Goal: Task Accomplishment & Management: Manage account settings

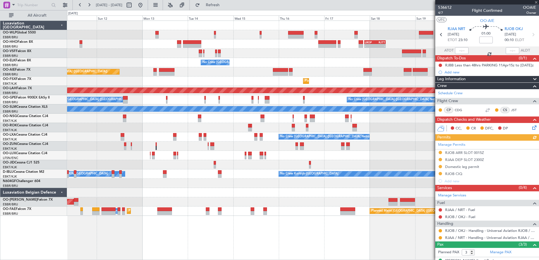
scroll to position [41, 0]
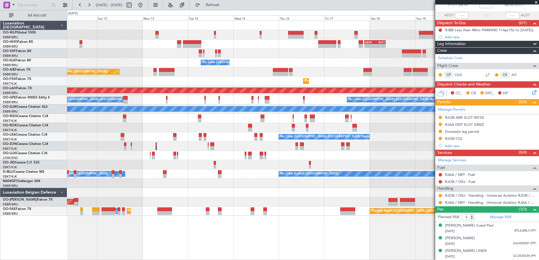
click at [17, 235] on div "Luxaviation Belgium OO-WLP Global 5500 EBBR/BRU Brussels (Brussels National) OO…" at bounding box center [33, 141] width 67 height 240
click at [12, 243] on div "Luxaviation Belgium OO-WLP Global 5500 EBBR/BRU Brussels (Brussels National) OO…" at bounding box center [33, 141] width 67 height 240
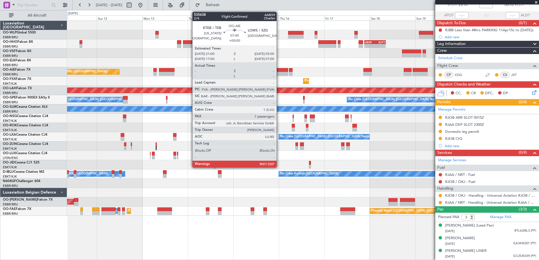
click at [279, 72] on div at bounding box center [280, 70] width 15 height 4
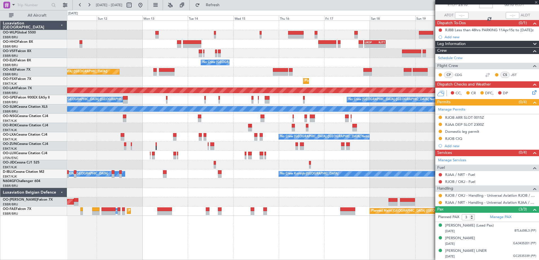
type input "7"
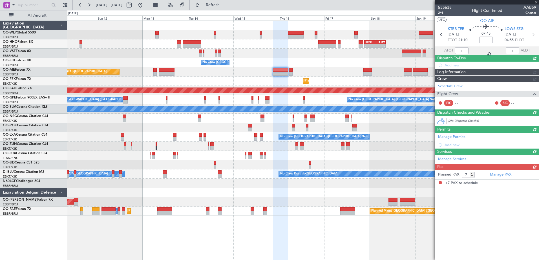
scroll to position [0, 0]
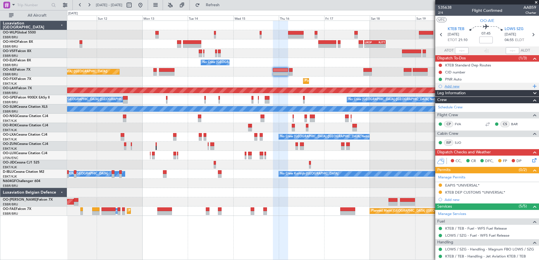
click at [448, 86] on div "Add new" at bounding box center [487, 86] width 86 height 5
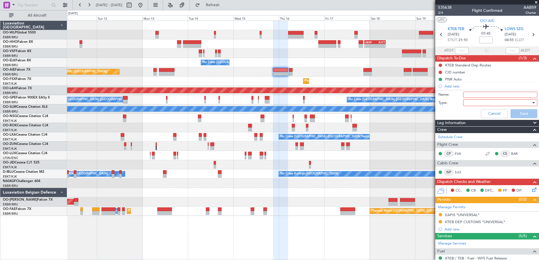
click at [478, 94] on input "Name:" at bounding box center [500, 95] width 74 height 6
type input "LOWS untaxed refuelling charter agreement in the folder"
click at [475, 103] on div at bounding box center [498, 103] width 66 height 8
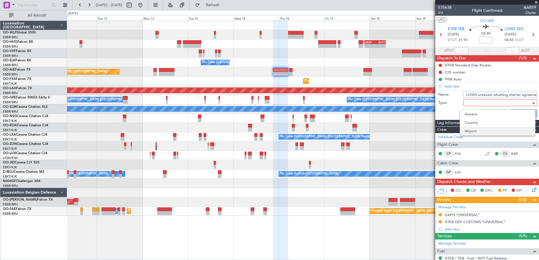
click at [473, 130] on span "Airport" at bounding box center [497, 131] width 66 height 8
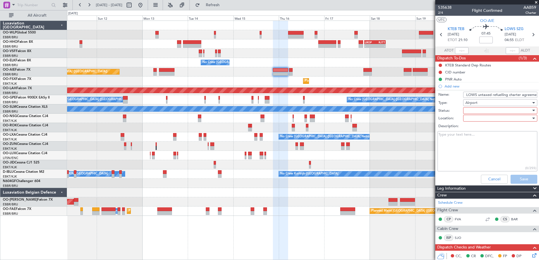
click at [476, 106] on div at bounding box center [498, 110] width 66 height 8
click at [485, 123] on span "Not Started" at bounding box center [497, 122] width 66 height 8
click at [486, 116] on div at bounding box center [498, 118] width 66 height 8
click at [488, 130] on span "Arrival" at bounding box center [497, 130] width 66 height 8
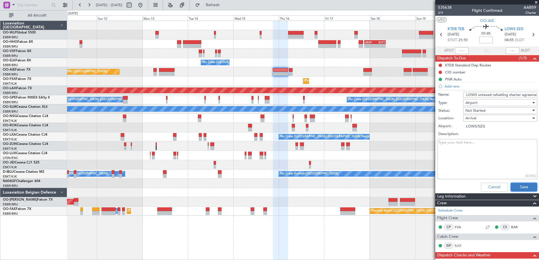
click at [518, 184] on button "Save" at bounding box center [523, 187] width 27 height 9
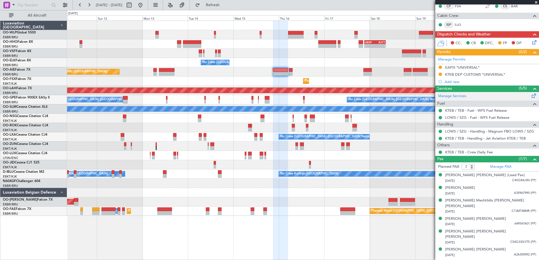
scroll to position [12, 0]
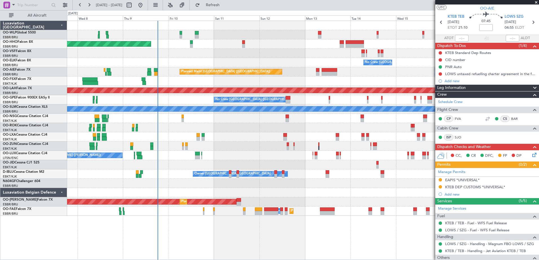
click at [350, 70] on div "Planned Maint London (Farnborough) Unplanned Maint London (Farnborough)" at bounding box center [302, 71] width 471 height 9
click at [134, 181] on div at bounding box center [302, 183] width 471 height 9
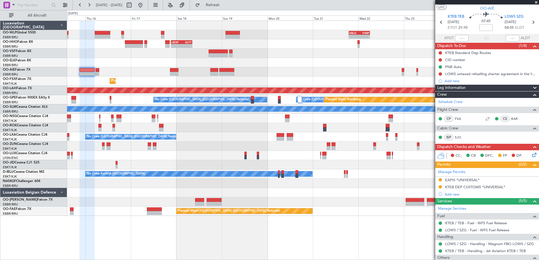
click at [0, 158] on html "07 Oct 2025 - 18 Oct 2025 Refresh Quick Links All Aircraft - - EBLG 19:00 Z FIM…" at bounding box center [269, 130] width 539 height 260
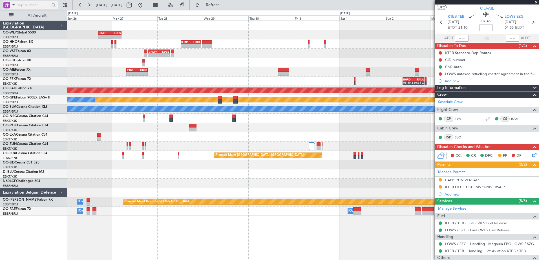
click at [6, 2] on div at bounding box center [6, 5] width 7 height 7
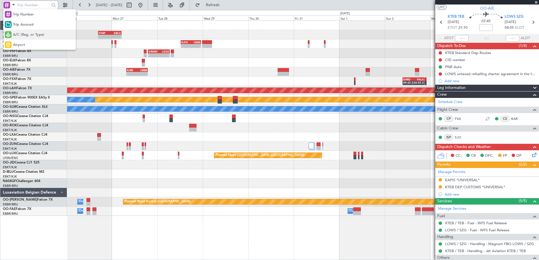
click at [24, 35] on span "A/C (Reg. or Type)" at bounding box center [28, 35] width 31 height 6
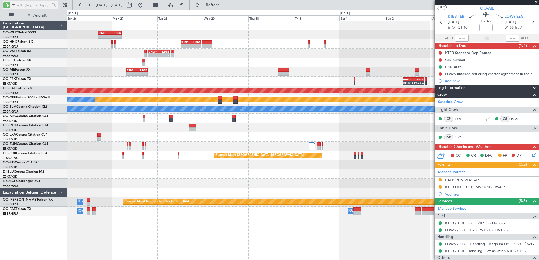
click at [32, 5] on input "text" at bounding box center [33, 5] width 32 height 8
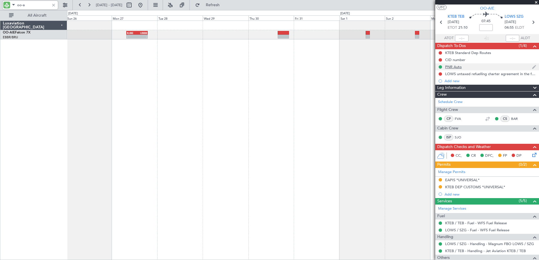
type input "oo-a"
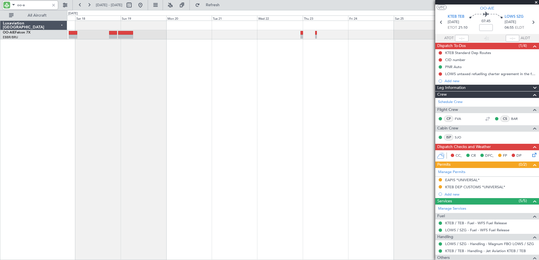
click at [501, 118] on fb-app "oo-a 22 Oct 2025 - 01 Nov 2025 Refresh Quick Links All Aircraft - - RJBE 07:45 …" at bounding box center [269, 132] width 539 height 256
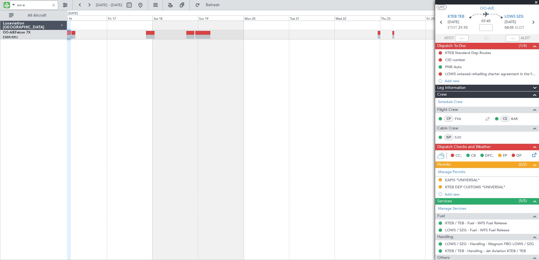
click at [277, 130] on div "- - RJBE 07:45 Z UBBB 19:00 Z" at bounding box center [303, 141] width 472 height 240
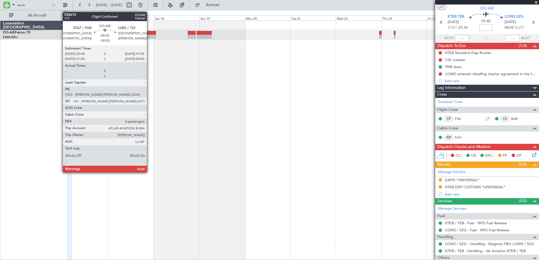
click at [149, 37] on div at bounding box center [151, 37] width 8 height 4
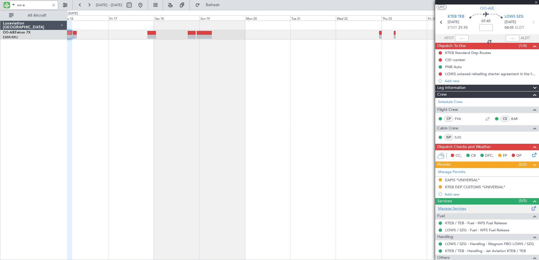
type input "-00:20"
type input "3"
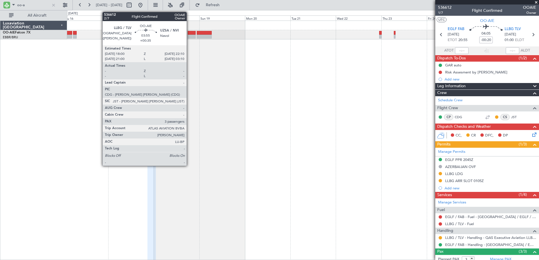
click at [189, 34] on div at bounding box center [192, 33] width 8 height 4
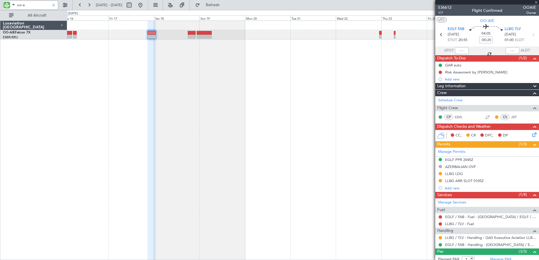
type input "+00:35"
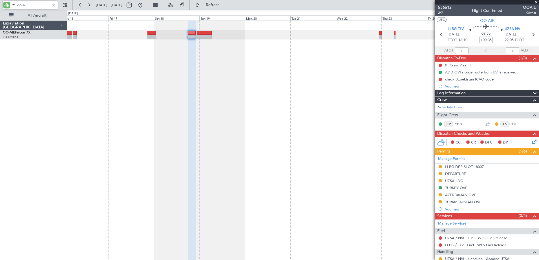
scroll to position [83, 0]
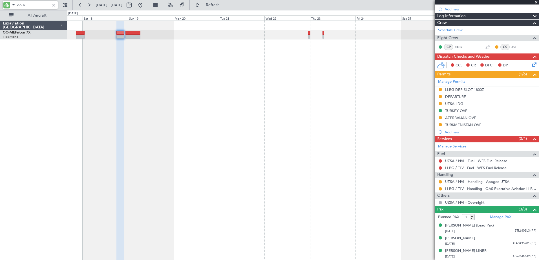
click at [175, 156] on div "- - RJBE 07:45 Z UBBB 19:00 Z" at bounding box center [303, 141] width 472 height 240
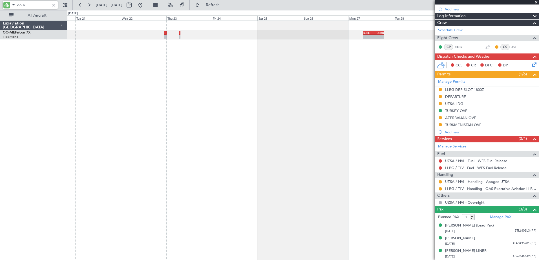
click at [319, 59] on div "- - RJBE 07:45 Z UBBB 19:00 Z" at bounding box center [303, 141] width 472 height 240
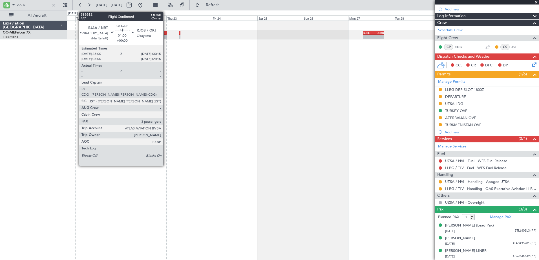
click at [166, 35] on div at bounding box center [165, 37] width 3 height 4
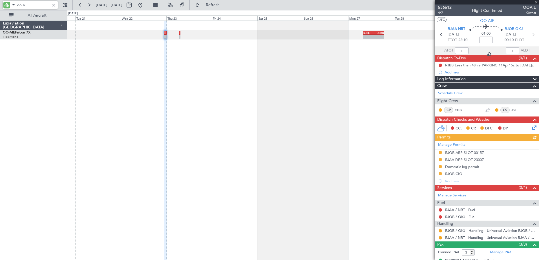
scroll to position [41, 0]
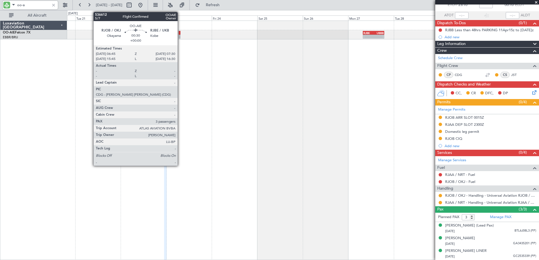
click at [180, 37] on div at bounding box center [180, 37] width 2 height 4
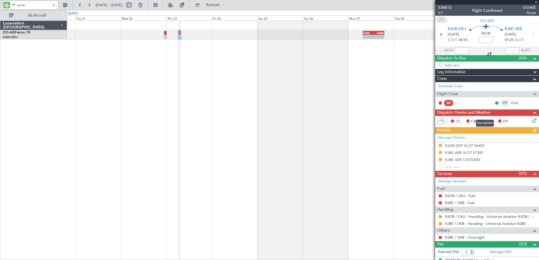
scroll to position [40, 0]
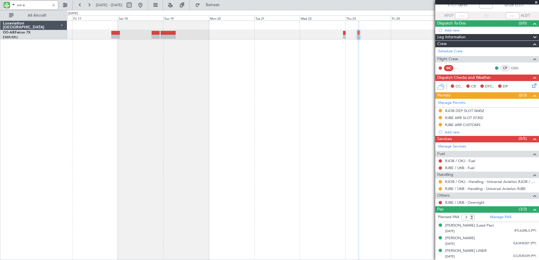
click at [330, 106] on div "- - RJBE 07:45 Z UBBB 19:00 Z" at bounding box center [303, 141] width 472 height 240
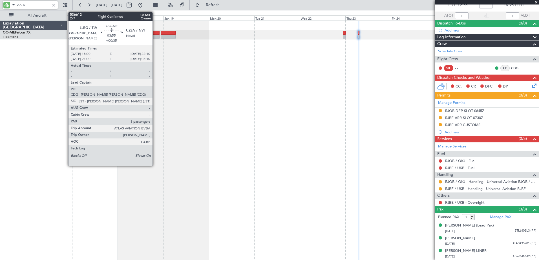
click at [155, 35] on div at bounding box center [156, 37] width 8 height 4
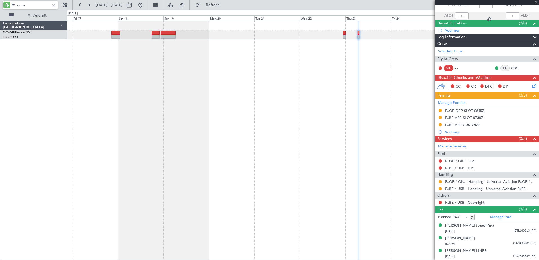
type input "+00:35"
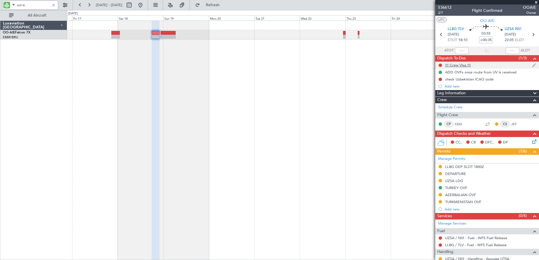
click at [456, 66] on div "!!! Crew Visa !!!" at bounding box center [458, 65] width 26 height 5
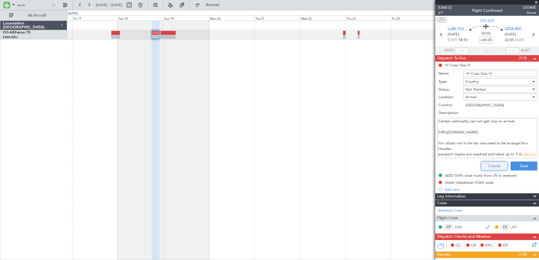
click at [490, 166] on button "Cancel" at bounding box center [494, 166] width 27 height 9
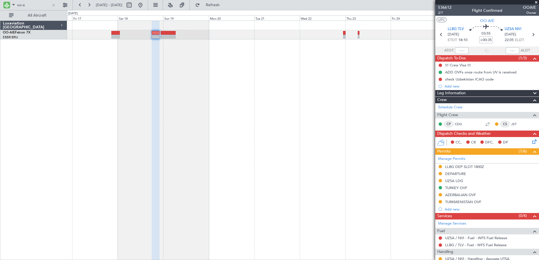
scroll to position [83, 0]
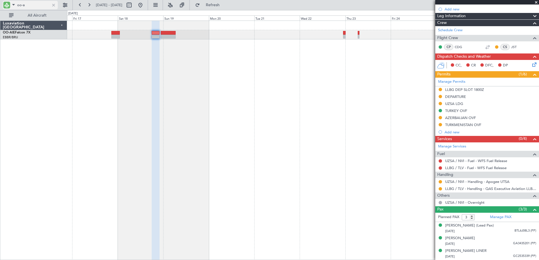
click at [54, 5] on div at bounding box center [53, 5] width 6 height 6
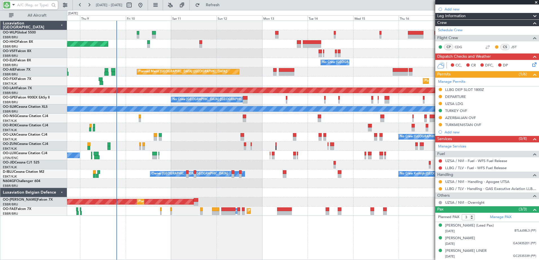
click at [505, 136] on fb-app "16 Oct 2025 - 27 Oct 2025 Refresh Quick Links All Aircraft - - LROP 21:15 Z RJT…" at bounding box center [269, 132] width 539 height 256
click at [94, 68] on div "Planned Maint London (Farnborough) Unplanned Maint London (Farnborough)" at bounding box center [302, 71] width 471 height 9
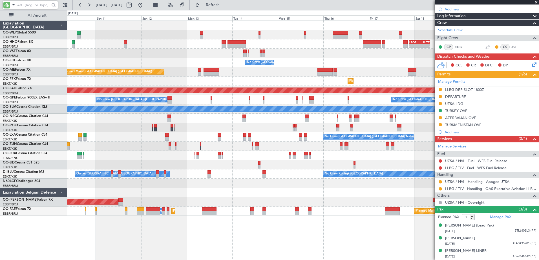
click at [158, 55] on div "- - EBLG 19:00 Z FIMP 06:10 Z - - LROP 21:15 Z RJTT 08:30 Z Planned Maint Genev…" at bounding box center [302, 118] width 471 height 195
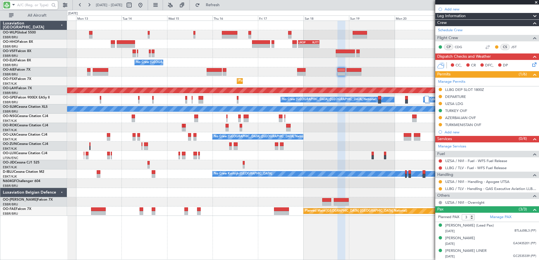
click at [164, 84] on div "Planned Maint Kortrijk-[GEOGRAPHIC_DATA]" at bounding box center [302, 81] width 471 height 9
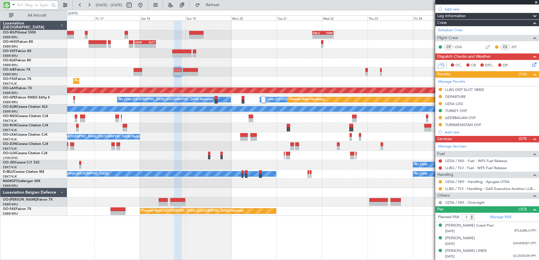
click at [226, 52] on div "- - EBLG 19:00 Z FIMP 06:10 Z - - FIMP 17:00 Z EBLG 05:10 Z - - LROP 21:15 Z RJ…" at bounding box center [302, 118] width 471 height 195
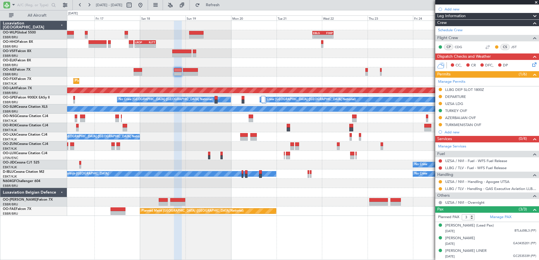
scroll to position [26, 0]
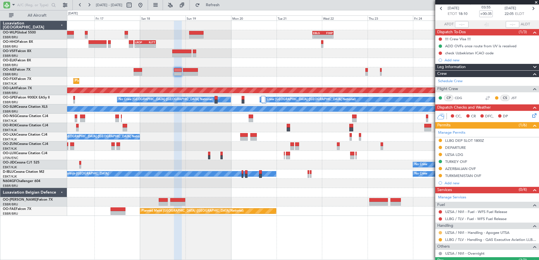
click at [440, 232] on button at bounding box center [439, 232] width 3 height 3
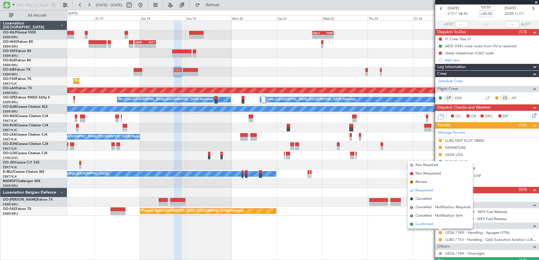
click at [422, 224] on span "Confirmed" at bounding box center [423, 225] width 17 height 6
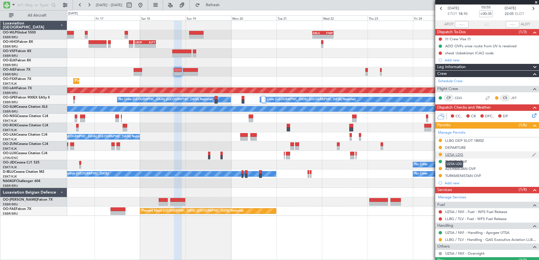
click at [457, 155] on div "UZSA LDG" at bounding box center [454, 154] width 18 height 5
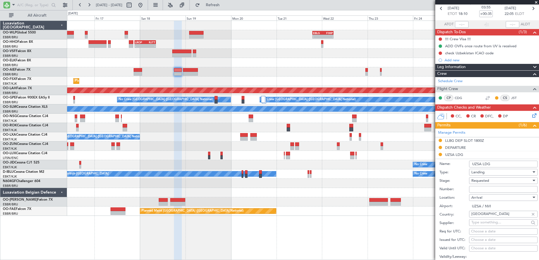
click at [481, 190] on input "Number:" at bounding box center [503, 189] width 68 height 7
paste input "CAA UZB 104/10/2025 NVI"
type input "CAA UZB 104/10/2025 NVI"
click at [507, 180] on div "Requested" at bounding box center [501, 181] width 60 height 8
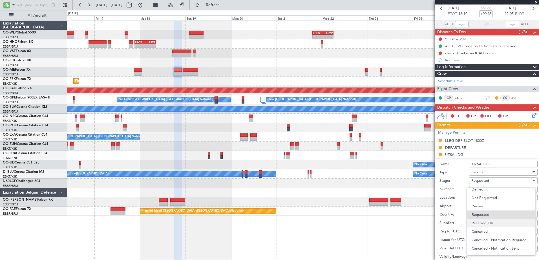
click at [494, 223] on span "Received OK" at bounding box center [500, 223] width 59 height 8
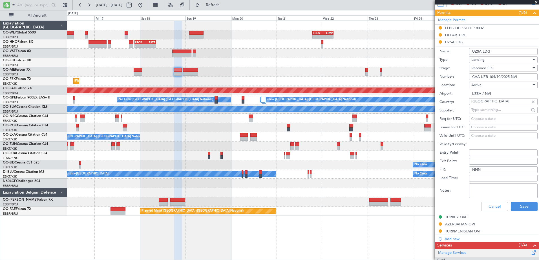
scroll to position [167, 0]
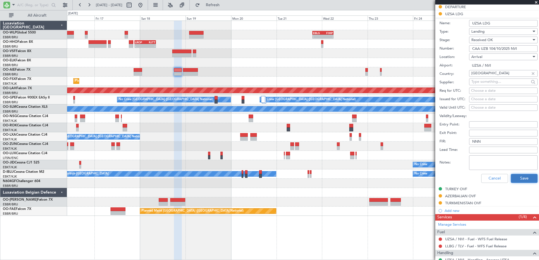
click at [522, 177] on button "Save" at bounding box center [523, 178] width 27 height 9
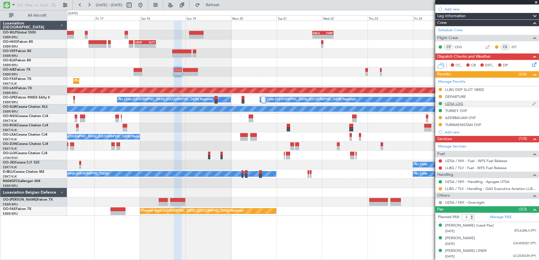
scroll to position [0, 0]
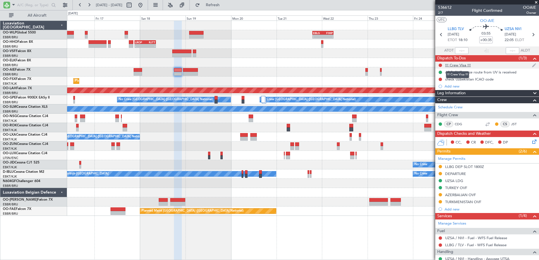
click at [453, 66] on div "!!! Crew Visa !!!" at bounding box center [458, 65] width 26 height 5
click at [458, 195] on div "AZERBAIJAN OVF" at bounding box center [460, 195] width 31 height 5
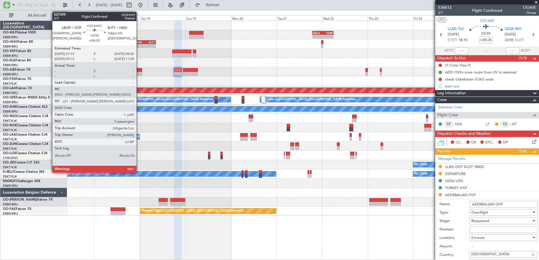
click at [139, 43] on div "LROP" at bounding box center [140, 42] width 10 height 3
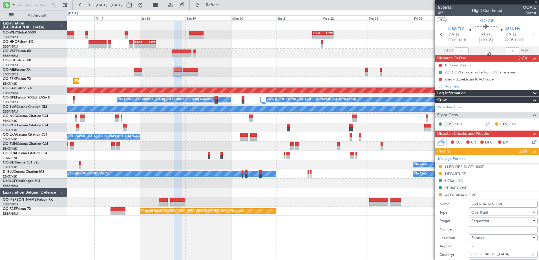
type input "+00:55"
type input "5"
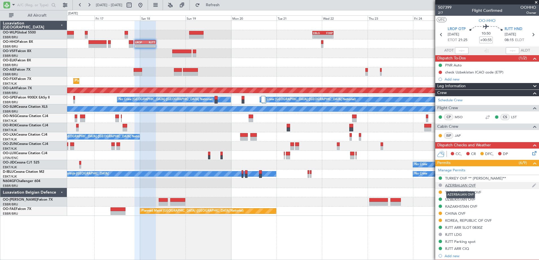
click at [464, 187] on div "AZERBAIJAN OVF" at bounding box center [460, 185] width 31 height 5
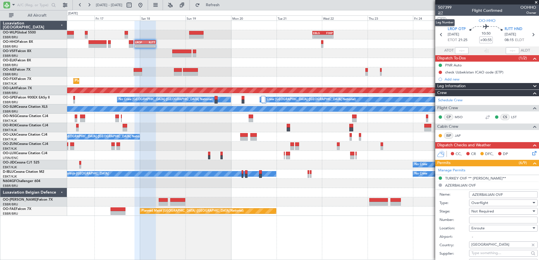
click at [443, 14] on span "2/7" at bounding box center [445, 12] width 14 height 5
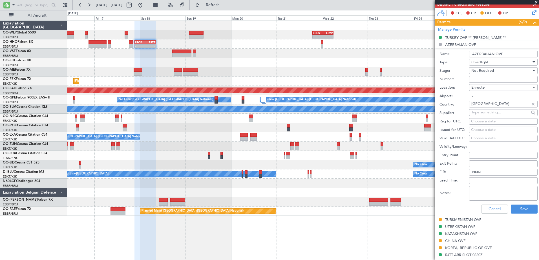
scroll to position [169, 0]
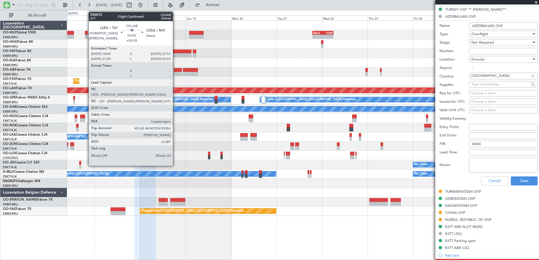
click at [175, 72] on div at bounding box center [178, 74] width 8 height 4
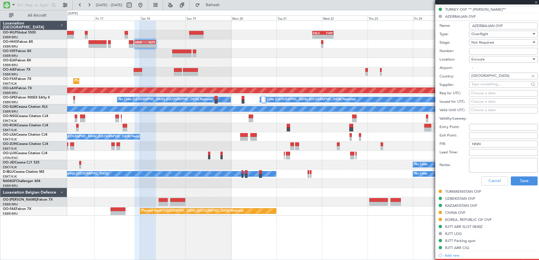
type input "+00:35"
type input "3"
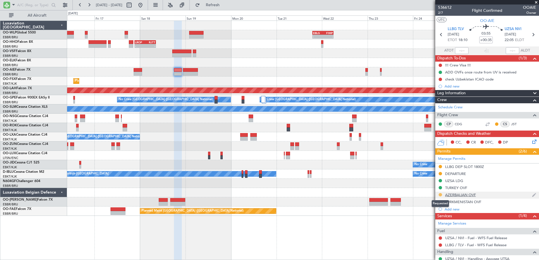
click at [441, 196] on button at bounding box center [439, 194] width 3 height 3
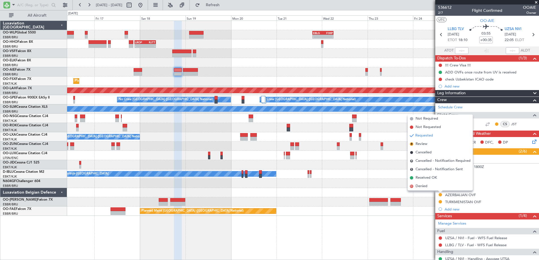
click at [368, 174] on div "No Crew No Crew Kortrijk-Wevelgem" at bounding box center [302, 174] width 471 height 9
click at [426, 121] on span "Not Required" at bounding box center [426, 119] width 23 height 6
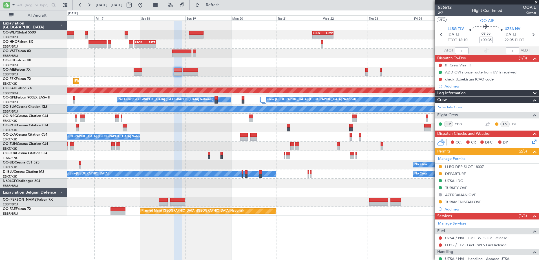
scroll to position [56, 0]
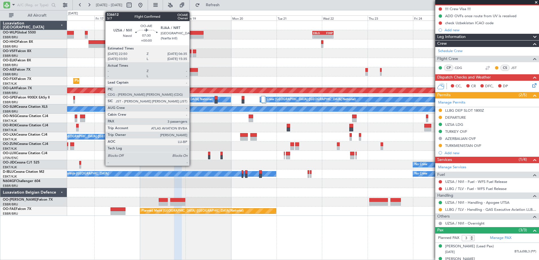
click at [192, 73] on div at bounding box center [190, 74] width 15 height 4
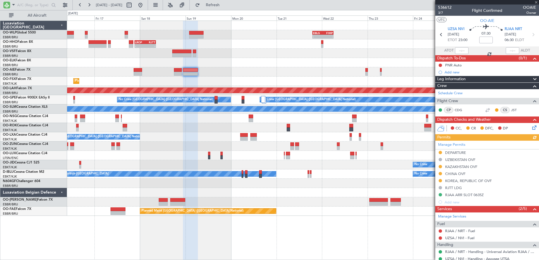
scroll to position [75, 0]
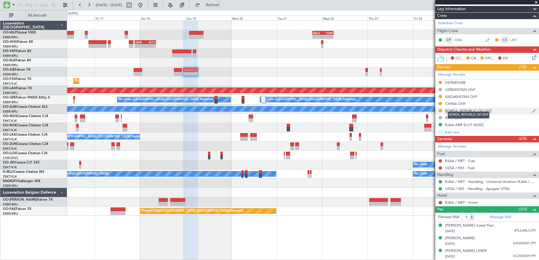
click at [476, 108] on div "KOREA, REPUBLIC OF OVF" at bounding box center [468, 110] width 46 height 5
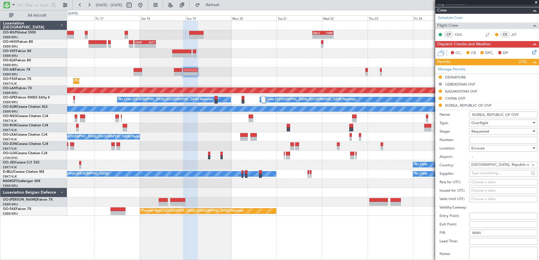
click at [478, 141] on input "Number:" at bounding box center [503, 140] width 68 height 7
paste input "ATFMC-6451"
type input "ATFMC-6451"
click at [493, 131] on div "Requested" at bounding box center [501, 131] width 60 height 8
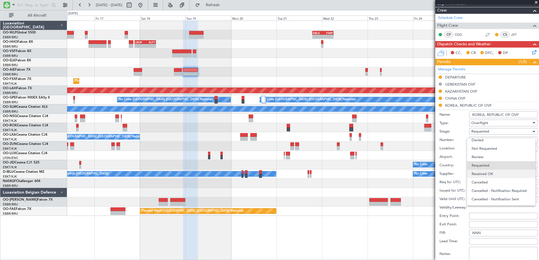
click at [491, 174] on span "Received OK" at bounding box center [500, 174] width 59 height 8
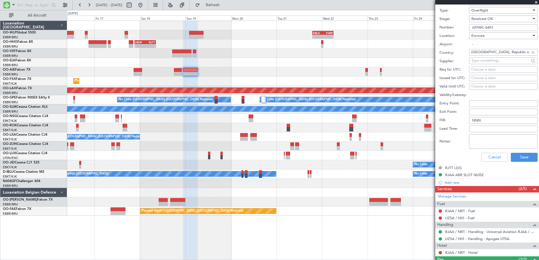
scroll to position [216, 0]
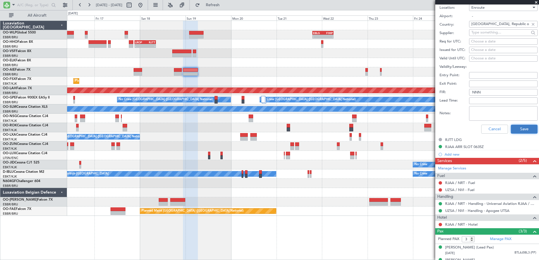
click at [518, 130] on button "Save" at bounding box center [523, 129] width 27 height 9
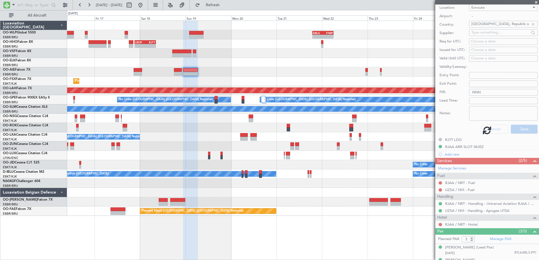
scroll to position [48, 0]
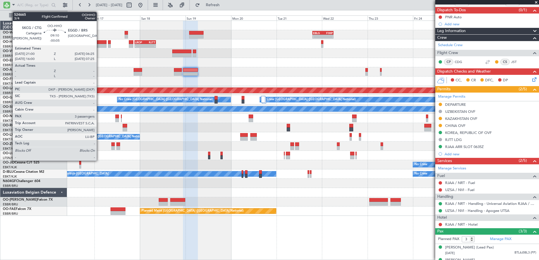
click at [99, 47] on div at bounding box center [97, 46] width 18 height 4
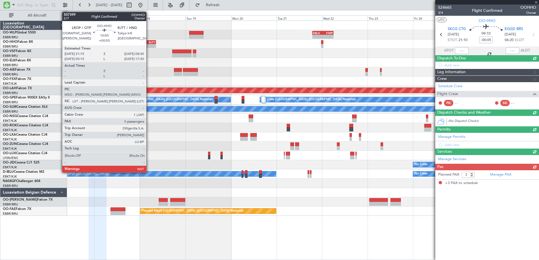
scroll to position [0, 0]
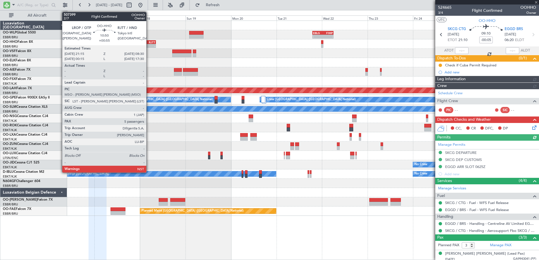
click at [149, 44] on div "-" at bounding box center [150, 45] width 10 height 3
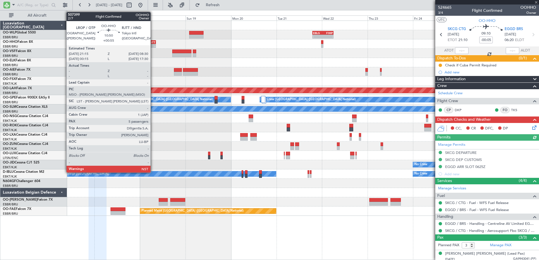
type input "+00:55"
type input "5"
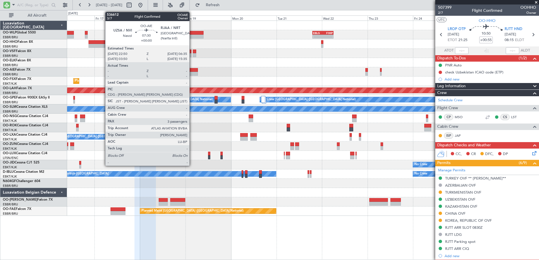
click at [192, 72] on div at bounding box center [190, 70] width 15 height 4
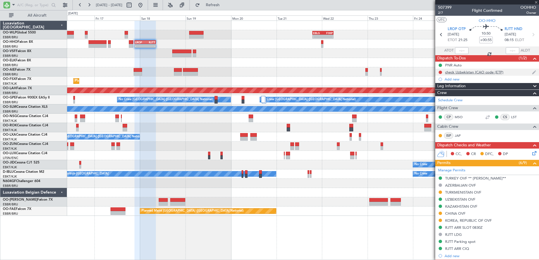
type input "3"
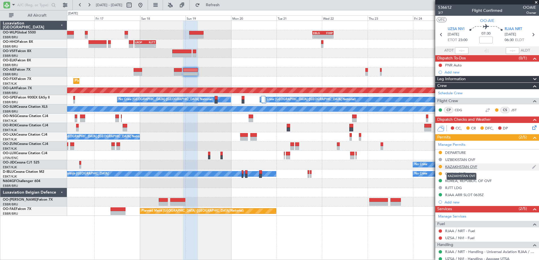
click at [454, 166] on div "KAZAKHSTAN OVF" at bounding box center [461, 167] width 32 height 5
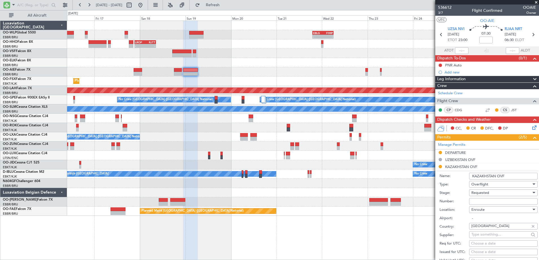
click at [488, 203] on input "Number:" at bounding box center [503, 201] width 68 height 7
drag, startPoint x: 499, startPoint y: 202, endPoint x: 472, endPoint y: 203, distance: 26.2
click at [472, 203] on input "APP" at bounding box center [503, 201] width 68 height 7
type input "NO ID"
click at [501, 193] on div "Requested" at bounding box center [501, 193] width 60 height 8
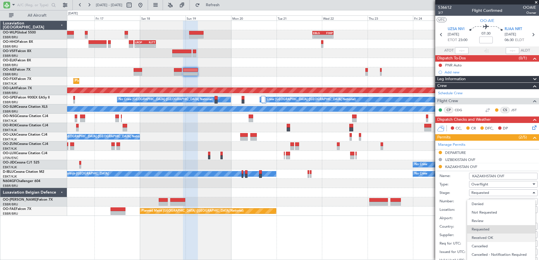
click at [496, 236] on span "Received OK" at bounding box center [500, 238] width 59 height 8
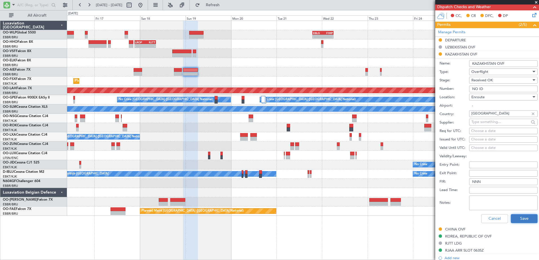
click at [514, 219] on button "Save" at bounding box center [523, 218] width 27 height 9
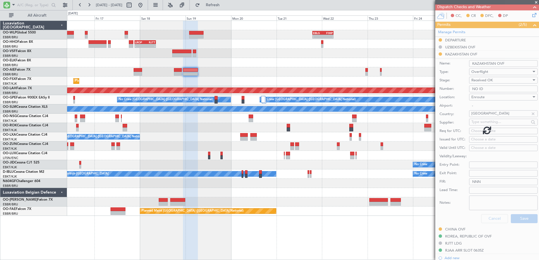
scroll to position [75, 0]
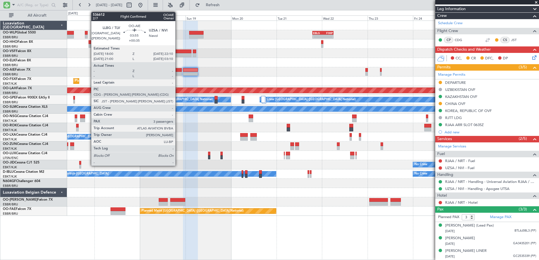
click at [178, 72] on div at bounding box center [178, 74] width 8 height 4
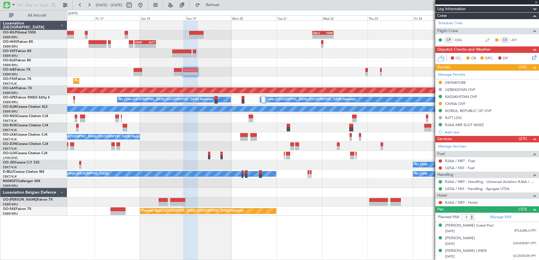
type input "+00:35"
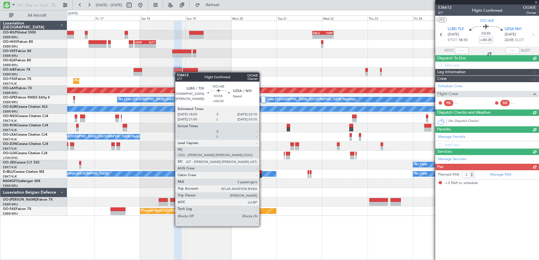
scroll to position [0, 0]
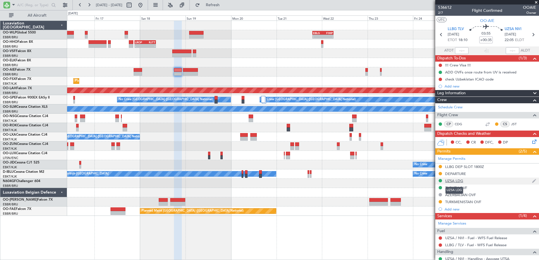
click at [456, 182] on div "UZSA LDG" at bounding box center [454, 181] width 18 height 5
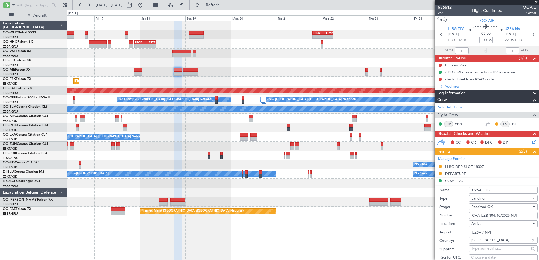
drag, startPoint x: 521, startPoint y: 215, endPoint x: 472, endPoint y: 215, distance: 49.0
click at [472, 215] on input "CAA UZB 104/10/2025 NVI" at bounding box center [503, 215] width 68 height 7
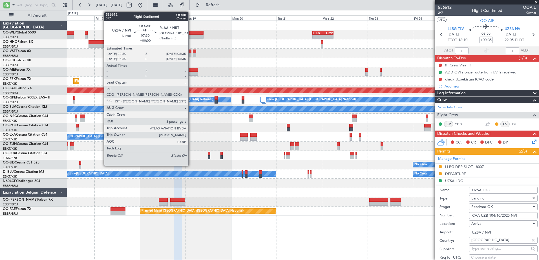
click at [191, 72] on div at bounding box center [190, 74] width 15 height 4
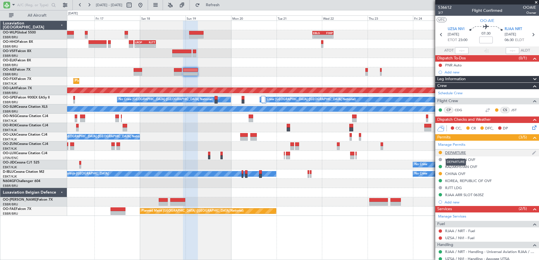
click at [452, 152] on div "DEPARTURE" at bounding box center [455, 152] width 21 height 5
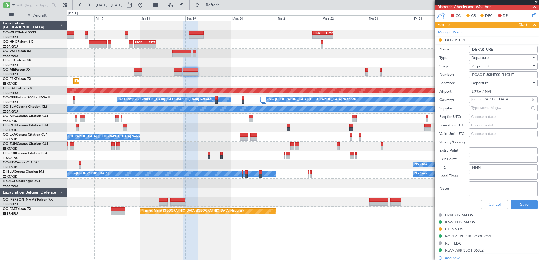
scroll to position [28, 0]
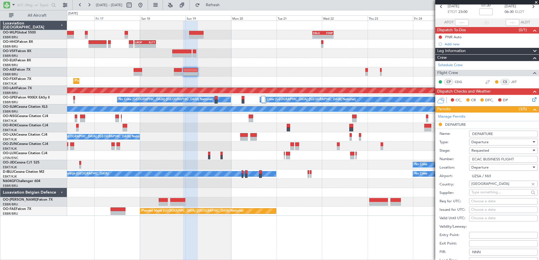
drag, startPoint x: 519, startPoint y: 161, endPoint x: 453, endPoint y: 154, distance: 66.5
click at [453, 154] on form "Name: DEPARTURE Type: Departure Stage: Requested Number: ECAC BUSINESS FLIGHT L…" at bounding box center [487, 212] width 104 height 168
paste input "CAA UZB 104/10/2025 NVI"
type input "CAA UZB 104/10/2025 NVI"
click at [495, 143] on div "Departure" at bounding box center [501, 142] width 60 height 8
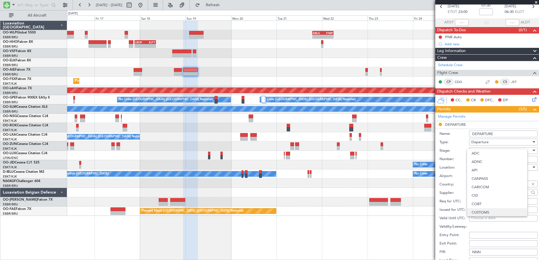
scroll to position [57, 0]
click at [456, 145] on div at bounding box center [269, 130] width 539 height 260
click at [482, 151] on span "Requested" at bounding box center [480, 150] width 18 height 5
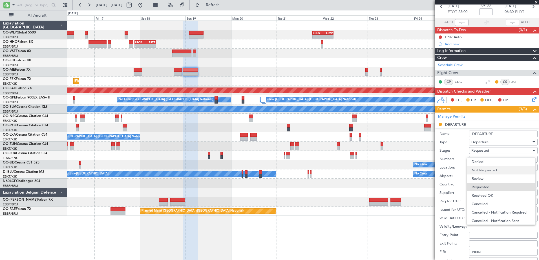
scroll to position [3, 0]
click at [491, 193] on span "Received OK" at bounding box center [500, 193] width 59 height 8
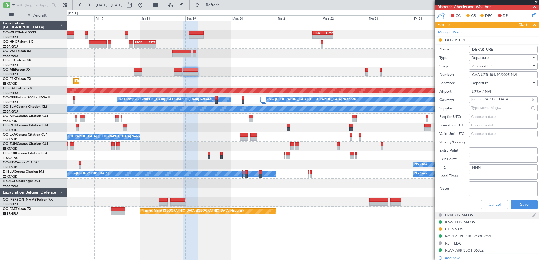
scroll to position [141, 0]
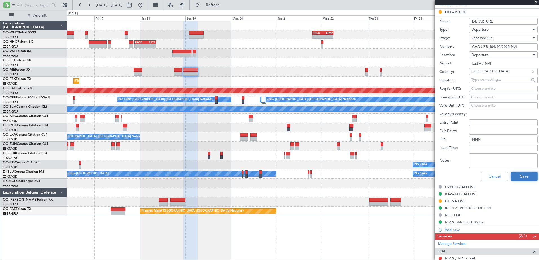
click at [517, 177] on button "Save" at bounding box center [523, 176] width 27 height 9
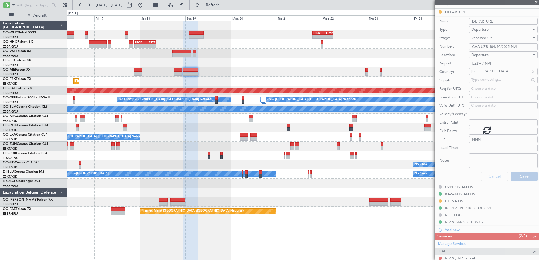
scroll to position [75, 0]
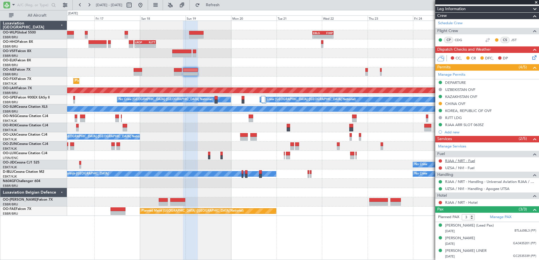
click at [454, 159] on link "RJAA / NRT - Fuel" at bounding box center [460, 161] width 30 height 5
click at [468, 166] on link "UZSA / NVI - Fuel" at bounding box center [459, 168] width 29 height 5
click at [223, 3] on span "Refresh" at bounding box center [213, 5] width 24 height 4
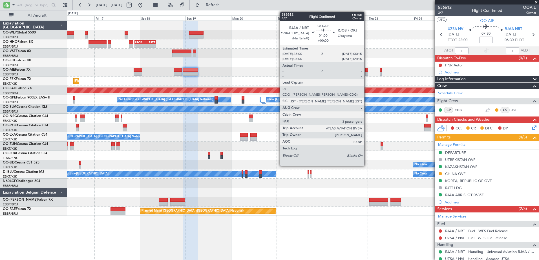
click at [367, 71] on div at bounding box center [366, 70] width 3 height 4
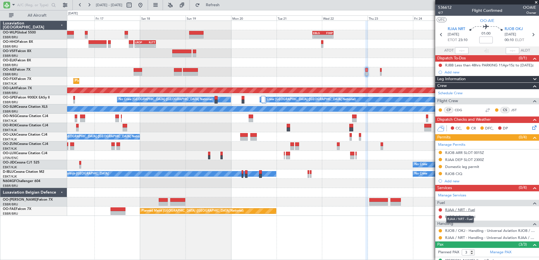
click at [462, 209] on link "RJAA / NRT - Fuel" at bounding box center [460, 210] width 30 height 5
click at [440, 176] on div at bounding box center [440, 174] width 5 height 5
click at [440, 173] on button at bounding box center [439, 173] width 3 height 3
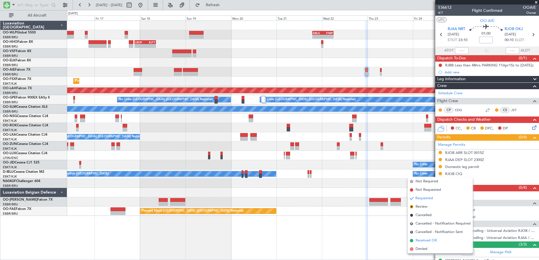
click at [430, 241] on span "Received OK" at bounding box center [425, 241] width 21 height 6
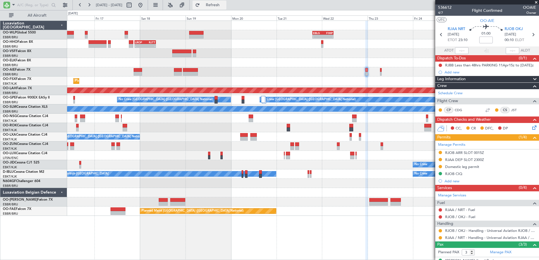
click at [225, 5] on span "Refresh" at bounding box center [213, 5] width 24 height 4
click at [462, 217] on link "RJOB / OKJ - Fuel" at bounding box center [460, 217] width 30 height 5
click at [225, 4] on span "Refresh" at bounding box center [213, 5] width 24 height 4
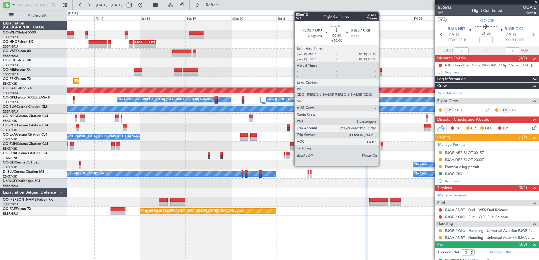
click at [381, 74] on div at bounding box center [381, 74] width 2 height 4
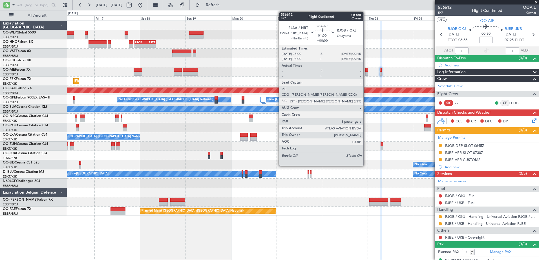
click at [366, 70] on div at bounding box center [366, 70] width 3 height 4
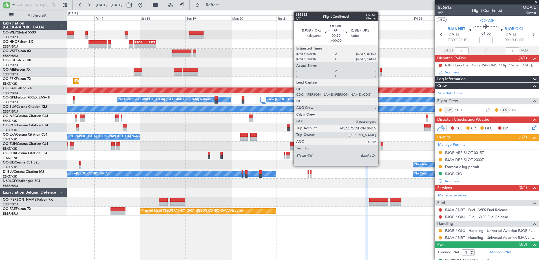
click at [380, 72] on div at bounding box center [381, 74] width 2 height 4
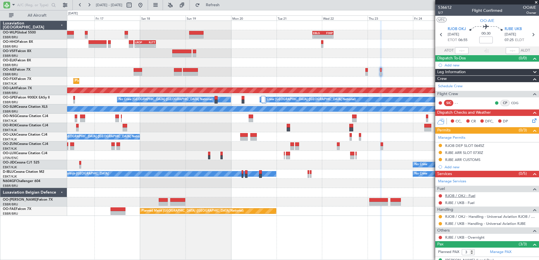
click at [456, 194] on link "RJOB / OKJ - Fuel" at bounding box center [460, 196] width 30 height 5
click at [454, 202] on link "RJBE / UKB - Fuel" at bounding box center [459, 203] width 29 height 5
click at [221, 6] on span "Refresh" at bounding box center [213, 5] width 24 height 4
click at [470, 159] on div "RJBE ARR CUSTOMS" at bounding box center [462, 159] width 35 height 5
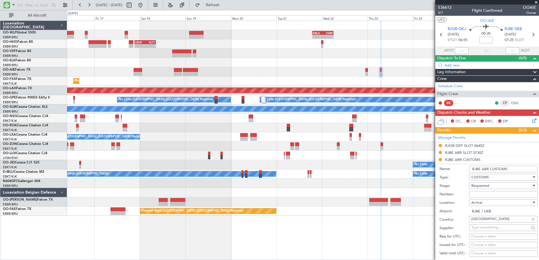
drag, startPoint x: 509, startPoint y: 168, endPoint x: 492, endPoint y: 171, distance: 16.8
click at [492, 171] on input "RJBE ARR CUSTOMS" at bounding box center [503, 169] width 68 height 7
type input "RJBE ARR CIQ"
click at [487, 185] on span "Requested" at bounding box center [480, 185] width 18 height 5
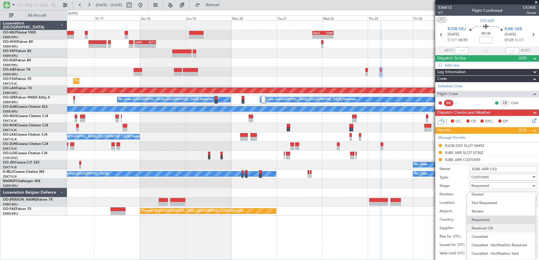
click at [492, 231] on span "Received OK" at bounding box center [500, 228] width 59 height 8
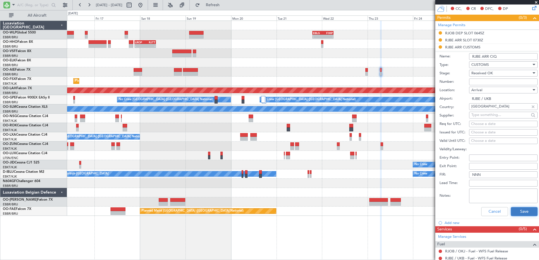
click at [519, 212] on button "Save" at bounding box center [523, 211] width 27 height 9
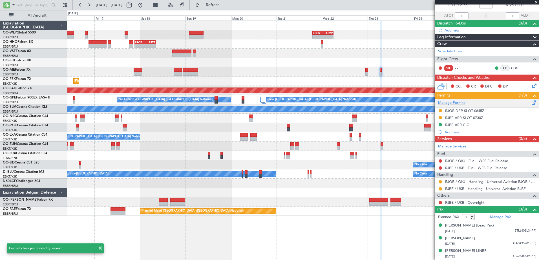
scroll to position [0, 0]
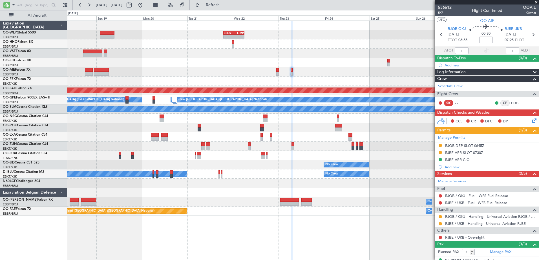
click at [306, 76] on div "- - RJBE 07:45 Z UBBB 19:00 Z" at bounding box center [302, 71] width 471 height 9
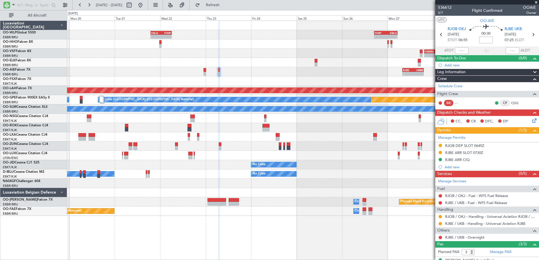
click at [282, 80] on div at bounding box center [302, 81] width 471 height 9
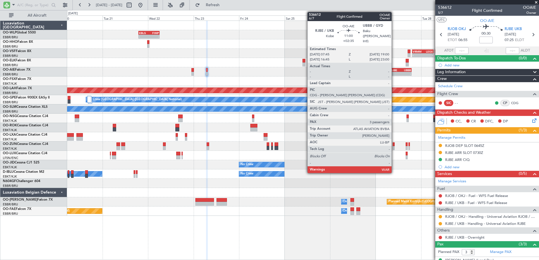
click at [394, 71] on div "RJBE" at bounding box center [395, 69] width 10 height 3
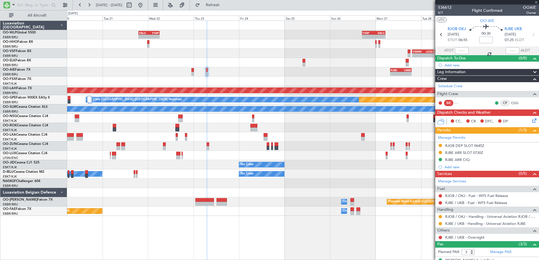
type input "+02:35"
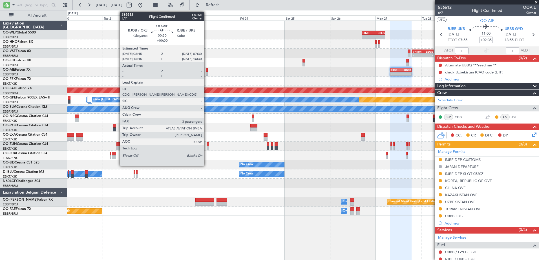
click at [206, 71] on div at bounding box center [207, 70] width 2 height 4
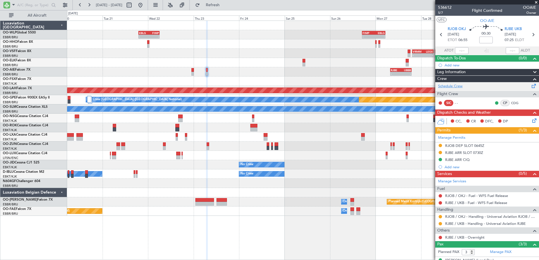
click at [457, 88] on link "Schedule Crew" at bounding box center [450, 87] width 25 height 6
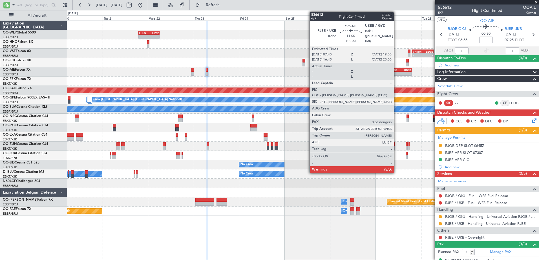
click at [396, 73] on div "-" at bounding box center [395, 73] width 10 height 3
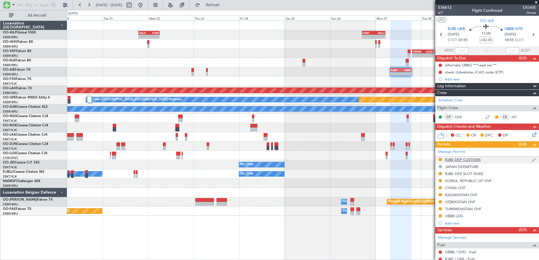
scroll to position [83, 0]
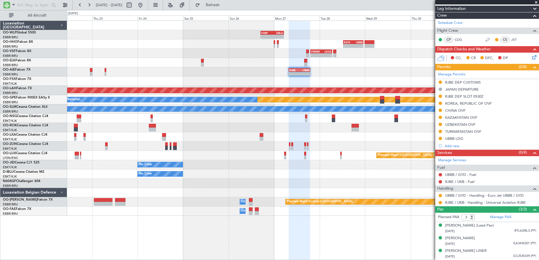
click at [238, 49] on div "- - VRMM 19:20 Z LEGE 06:40 Z" at bounding box center [302, 53] width 471 height 9
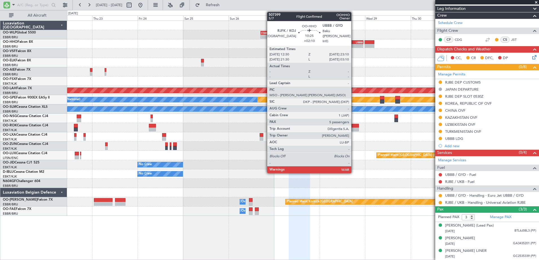
click at [354, 44] on div "-" at bounding box center [358, 45] width 10 height 3
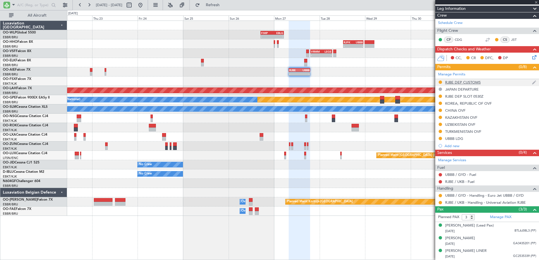
type input "+02:10"
type input "5"
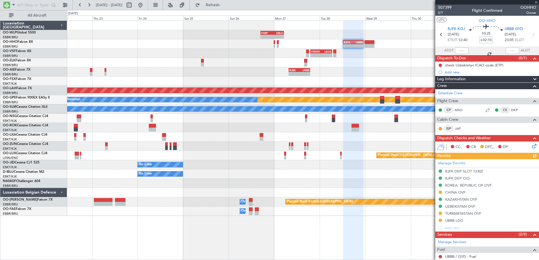
scroll to position [107, 0]
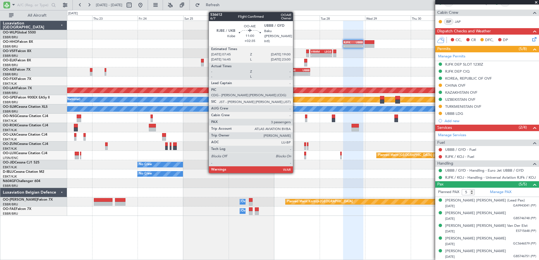
click at [295, 72] on div "RJBE 07:45 Z UBBB 19:00 Z" at bounding box center [298, 70] width 21 height 4
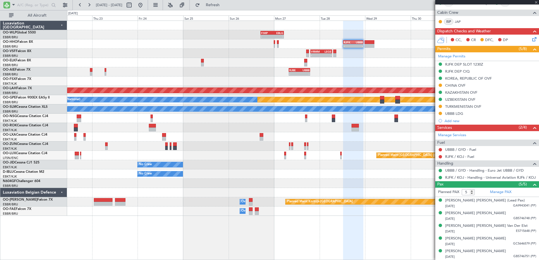
type input "+02:35"
type input "3"
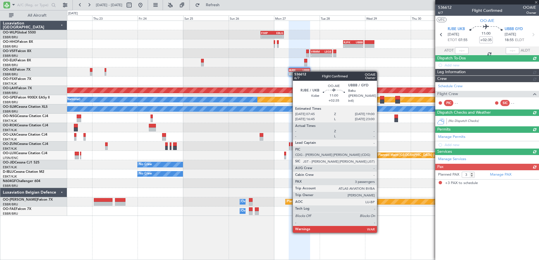
scroll to position [0, 0]
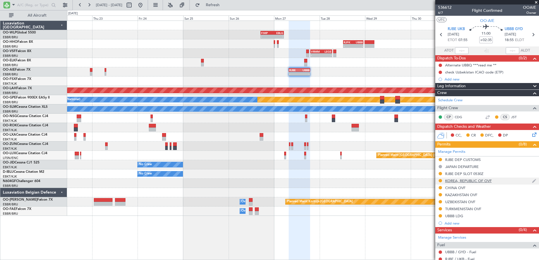
click at [455, 181] on div "KOREA, REPUBLIC OF OVF" at bounding box center [468, 181] width 46 height 5
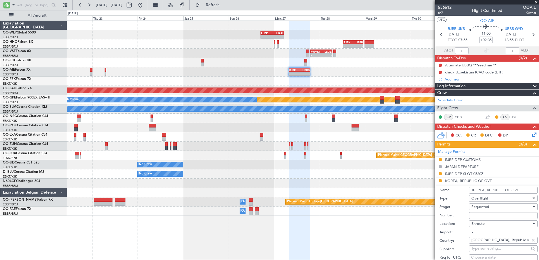
click at [478, 215] on input "Number:" at bounding box center [503, 215] width 68 height 7
paste input "ATFMC-6451"
type input "ATFMC-6451"
click at [490, 206] on div "Requested" at bounding box center [501, 207] width 60 height 8
click at [493, 251] on span "Received OK" at bounding box center [500, 252] width 59 height 8
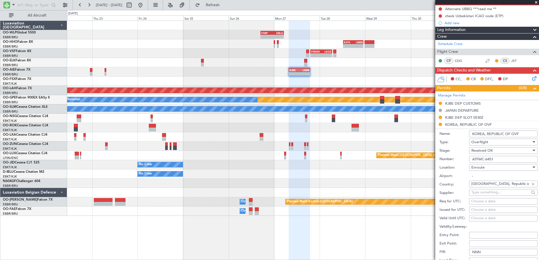
scroll to position [85, 0]
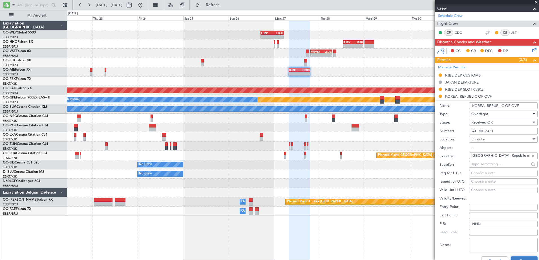
click at [521, 258] on button "Save" at bounding box center [523, 261] width 27 height 9
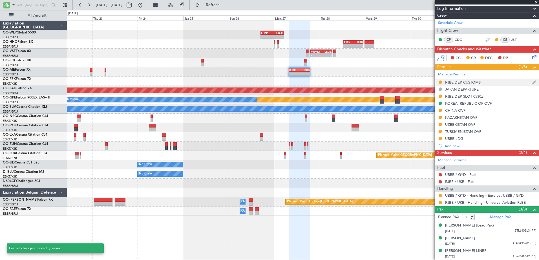
scroll to position [83, 0]
click at [468, 115] on div "KAZAKHSTAN OVF" at bounding box center [461, 117] width 32 height 5
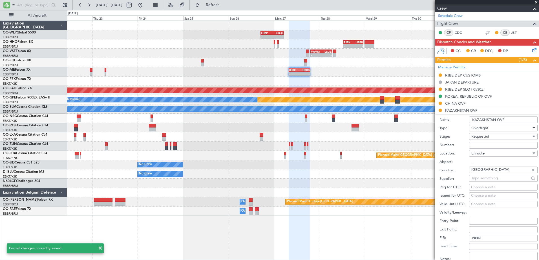
click at [500, 147] on input "Number:" at bounding box center [503, 145] width 68 height 7
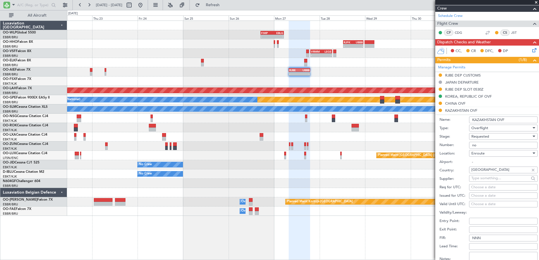
type input "NO ID"
click at [498, 137] on div "Requested" at bounding box center [501, 136] width 60 height 8
click at [501, 179] on span "Received OK" at bounding box center [500, 179] width 59 height 8
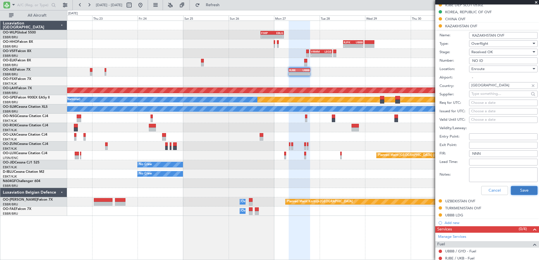
click at [521, 188] on button "Save" at bounding box center [523, 190] width 27 height 9
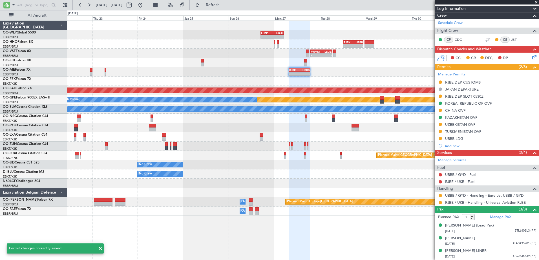
scroll to position [83, 0]
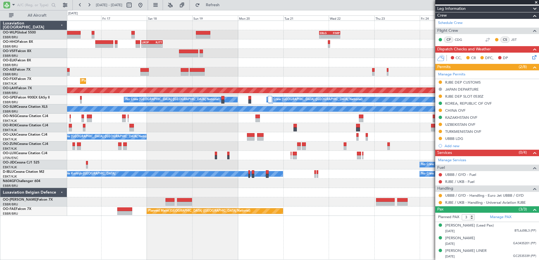
click at [461, 81] on fb-app "22 Oct 2025 - 01 Nov 2025 Refresh Quick Links All Aircraft - - EBLG 19:00 Z FIM…" at bounding box center [269, 132] width 539 height 256
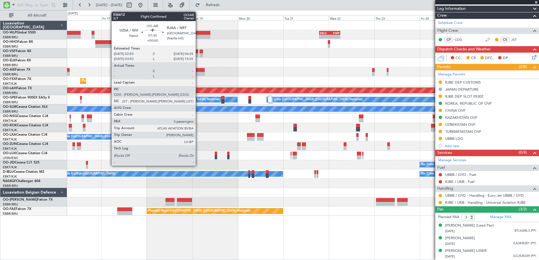
click at [198, 74] on div at bounding box center [197, 74] width 15 height 4
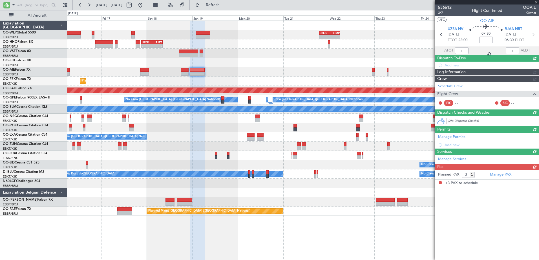
scroll to position [0, 0]
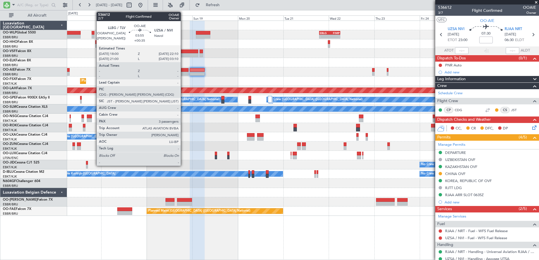
click at [183, 72] on div at bounding box center [185, 74] width 8 height 4
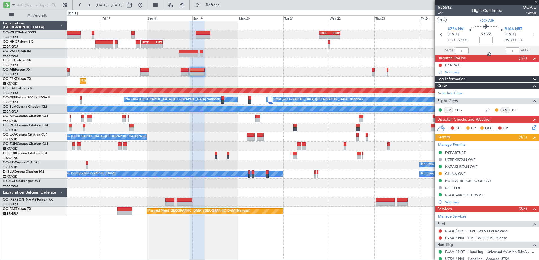
type input "+00:35"
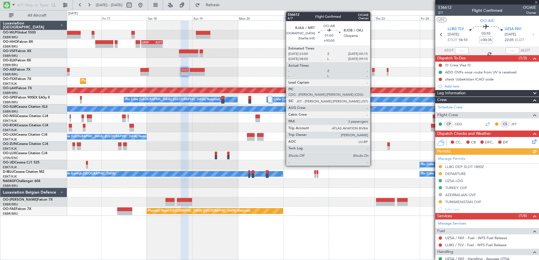
click at [372, 70] on div at bounding box center [373, 70] width 3 height 4
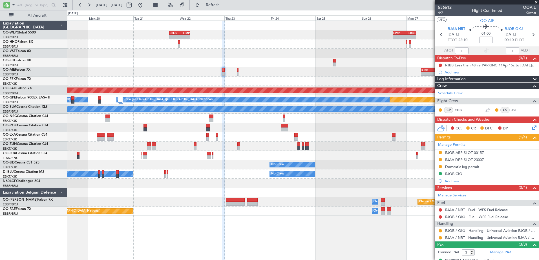
click at [239, 75] on div "- - RJBE 07:45 Z UBBB 19:00 Z" at bounding box center [302, 71] width 471 height 9
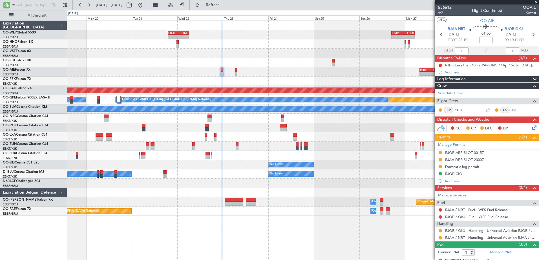
click at [340, 75] on div "- - RJBE 07:45 Z UBBB 19:00 Z" at bounding box center [302, 71] width 471 height 9
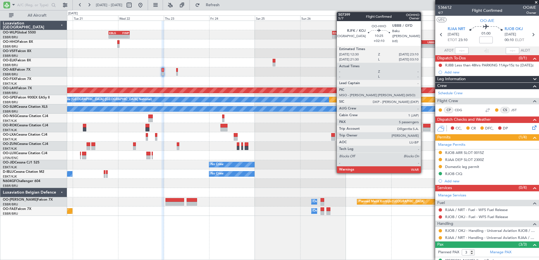
click at [423, 45] on div "-" at bounding box center [420, 45] width 10 height 3
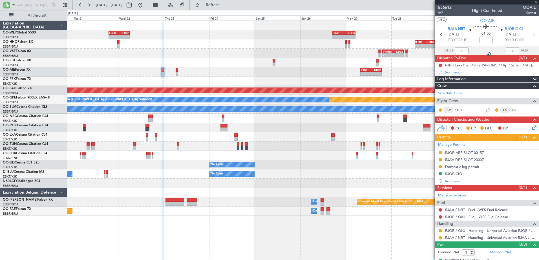
type input "+02:10"
type input "5"
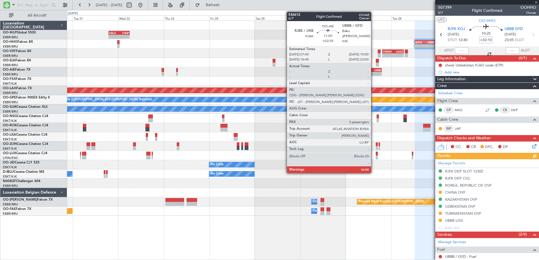
click at [373, 73] on div "-" at bounding box center [376, 73] width 10 height 3
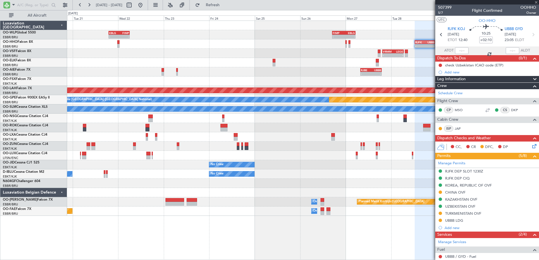
type input "+02:35"
type input "3"
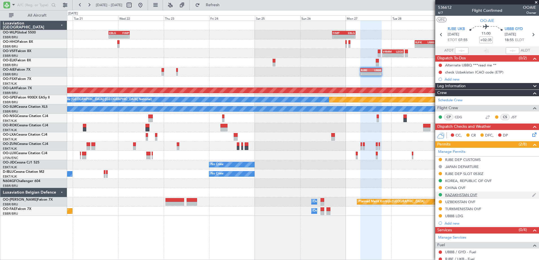
scroll to position [83, 0]
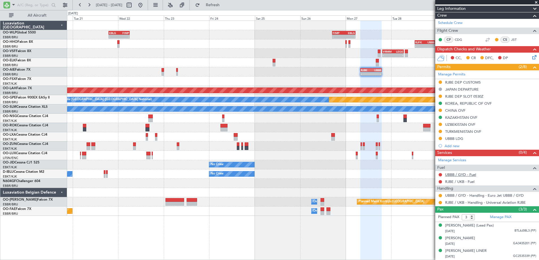
click at [467, 172] on link "UBBB / GYD - Fuel" at bounding box center [460, 174] width 31 height 5
click at [461, 179] on link "RJBE / UKB - Fuel" at bounding box center [459, 181] width 29 height 5
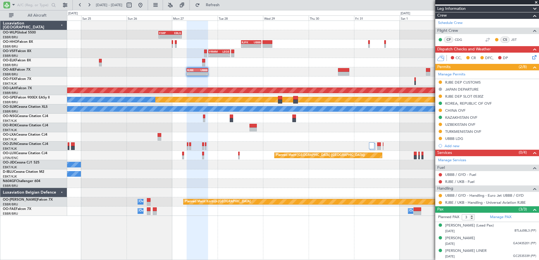
click at [227, 68] on div "- - FIMP 17:00 Z EBLG 05:10 Z - - EBLG 19:00 Z FIMP 06:10 Z - - RJFK 12:30 Z UB…" at bounding box center [302, 118] width 471 height 195
click at [225, 5] on span "Refresh" at bounding box center [213, 5] width 24 height 4
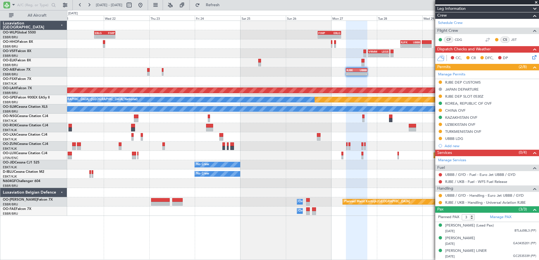
click at [272, 82] on div "- - FIMP 17:00 Z EBLG 05:10 Z - - EBLG 19:00 Z FIMP 06:10 Z - - RJFK 12:30 Z UB…" at bounding box center [302, 118] width 471 height 195
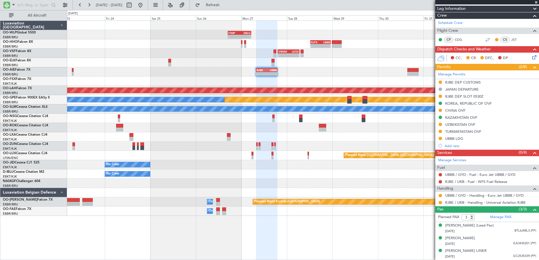
click at [290, 78] on div "- - FIMP 17:00 Z EBLG 05:10 Z - - EBLG 19:00 Z FIMP 06:10 Z - - RJFK 12:30 Z UB…" at bounding box center [302, 118] width 471 height 195
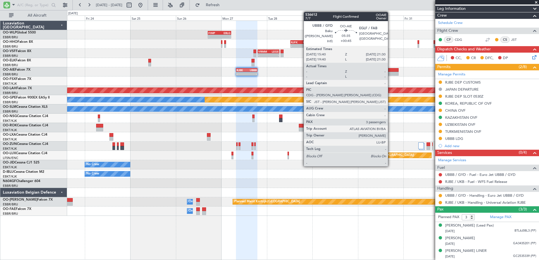
click at [390, 73] on div at bounding box center [392, 74] width 11 height 4
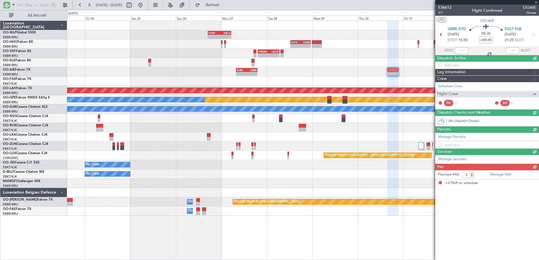
scroll to position [0, 0]
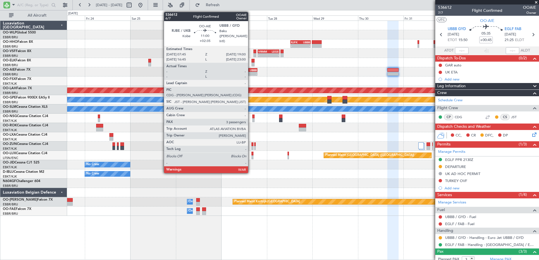
click at [250, 70] on div "UBBB" at bounding box center [252, 69] width 10 height 3
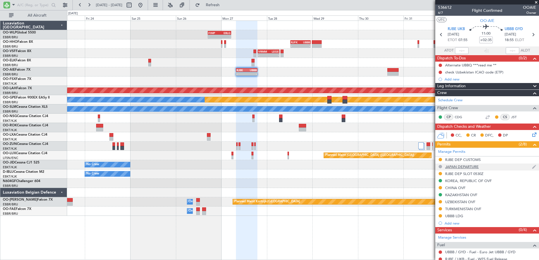
scroll to position [83, 0]
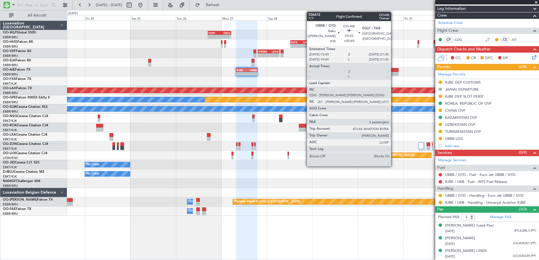
click at [393, 72] on div at bounding box center [392, 74] width 11 height 4
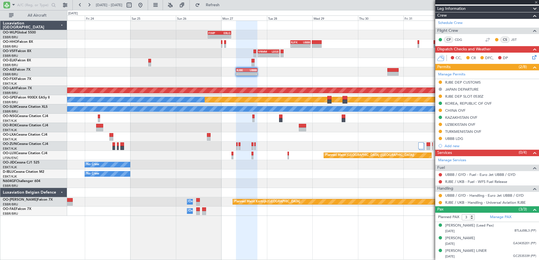
scroll to position [0, 0]
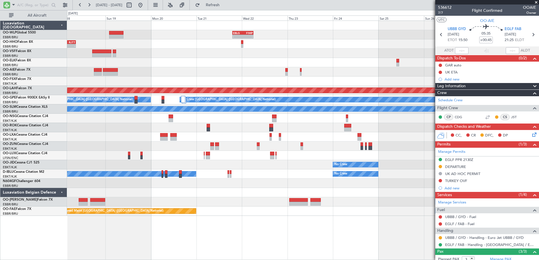
click at [380, 81] on div "Planned Maint Kortrijk-[GEOGRAPHIC_DATA]" at bounding box center [302, 81] width 471 height 9
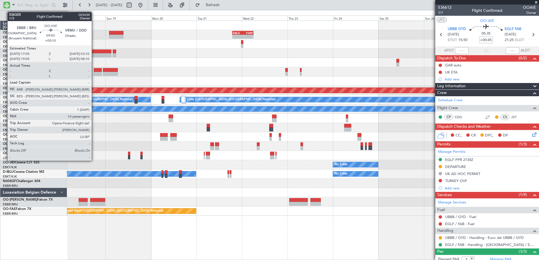
click at [94, 53] on div at bounding box center [101, 52] width 19 height 4
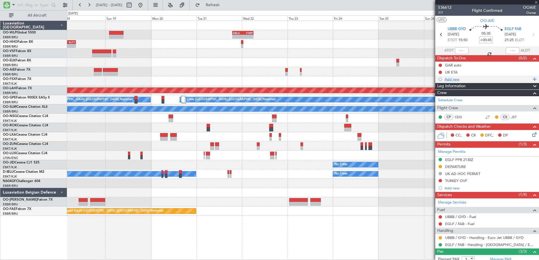
type input "+00:10"
type input "10"
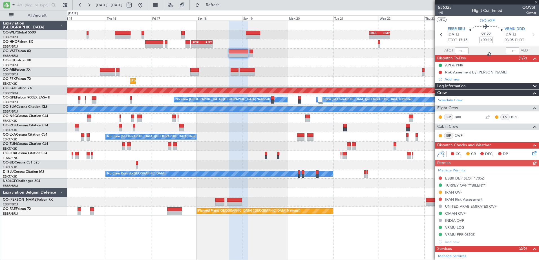
click at [285, 65] on div "- - EBLG 19:00 Z FIMP 06:10 Z - - FIMP 17:00 Z EBLG 05:10 Z - - LROP 21:15 Z RJ…" at bounding box center [302, 118] width 471 height 195
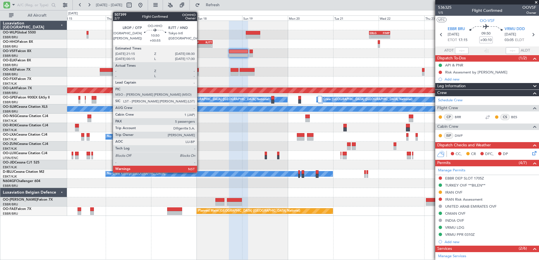
click at [199, 45] on div "-" at bounding box center [197, 45] width 10 height 3
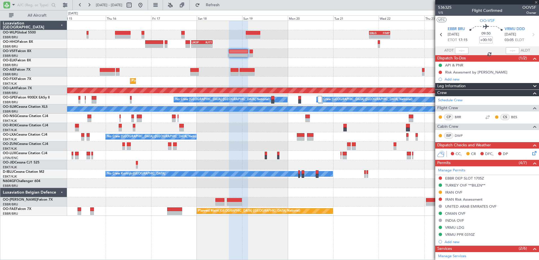
type input "+00:55"
type input "5"
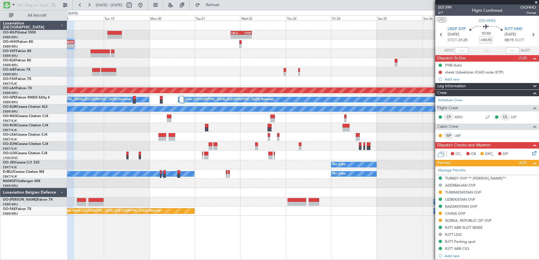
click at [218, 70] on div "- - EBLG 19:00 Z FIMP 06:10 Z - - FIMP 17:00 Z EBLG 05:10 Z - - LROP 21:15 Z RJ…" at bounding box center [302, 118] width 471 height 195
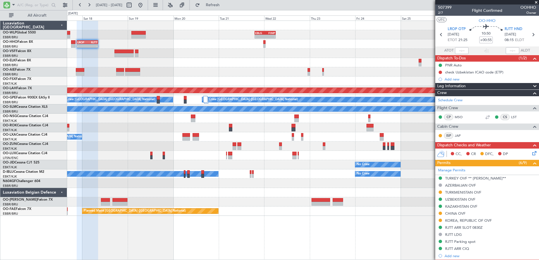
click at [351, 60] on div "- - EBLG 19:00 Z FIMP 06:10 Z - - FIMP 17:00 Z EBLG 05:10 Z - - LROP 21:15 Z RJ…" at bounding box center [302, 118] width 471 height 195
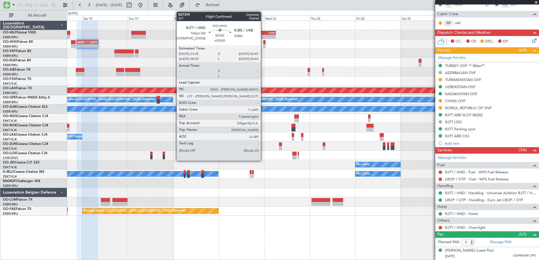
click at [263, 42] on div at bounding box center [264, 42] width 2 height 4
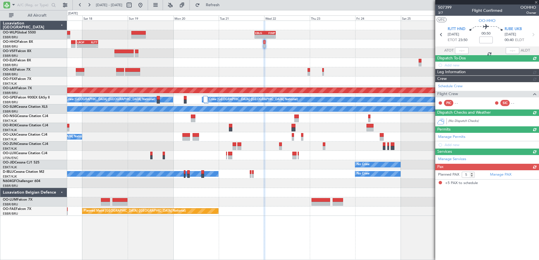
scroll to position [0, 0]
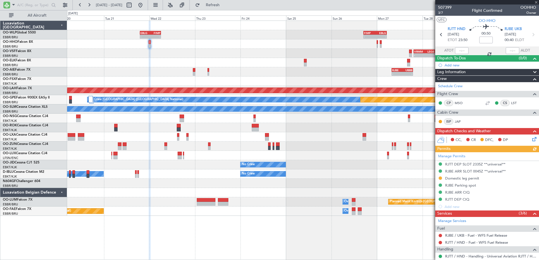
click at [261, 70] on div "- - EBLG 19:00 Z FIMP 06:10 Z - - FIMP 17:00 Z EBLG 05:10 Z - - RJFK 12:30 Z UB…" at bounding box center [302, 118] width 471 height 195
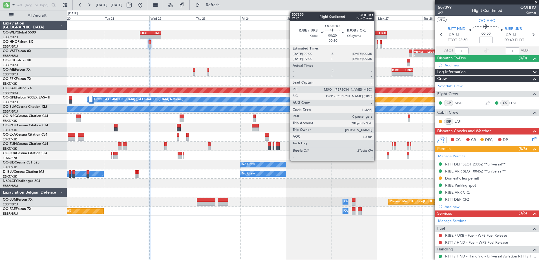
click at [377, 43] on div at bounding box center [376, 42] width 1 height 4
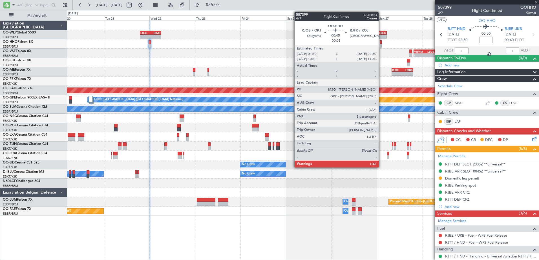
type input "-00:10"
type input "0"
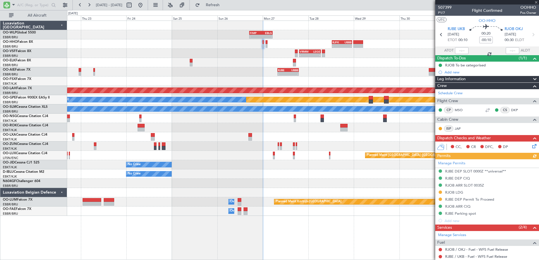
click at [272, 41] on div "- - RJFK 12:30 Z UBBB 23:10 Z" at bounding box center [302, 43] width 471 height 9
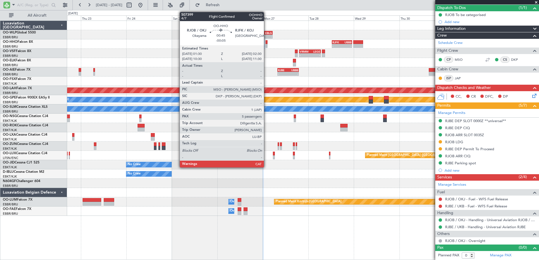
click at [266, 43] on div at bounding box center [266, 42] width 2 height 4
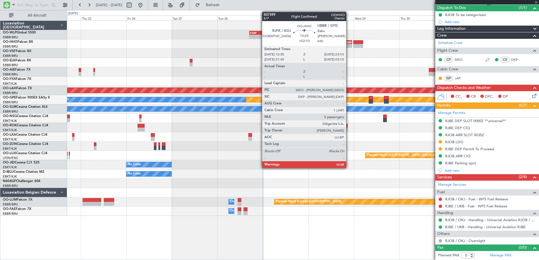
type input "-00:05"
type input "5"
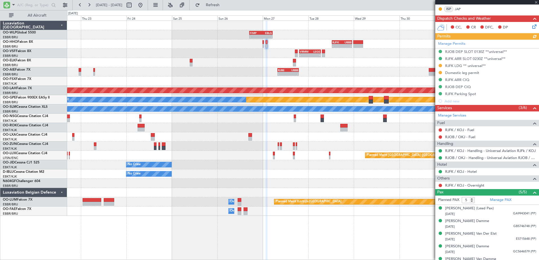
scroll to position [121, 0]
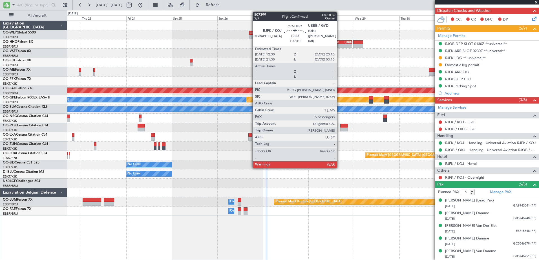
click at [339, 44] on div "RJFK 12:30 Z UBBB 23:10 Z" at bounding box center [342, 42] width 20 height 4
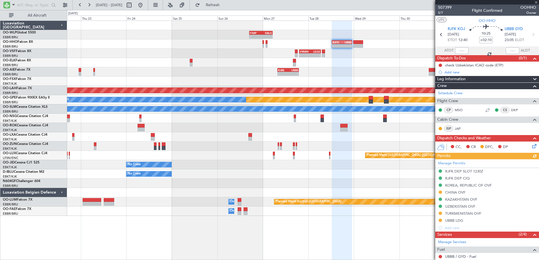
scroll to position [85, 0]
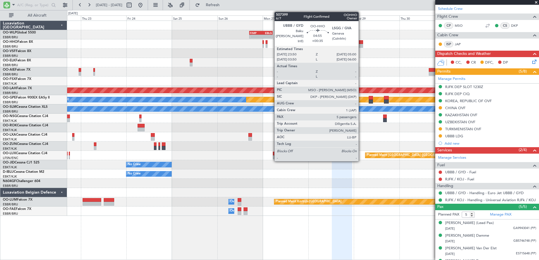
click at [361, 45] on div at bounding box center [358, 46] width 10 height 4
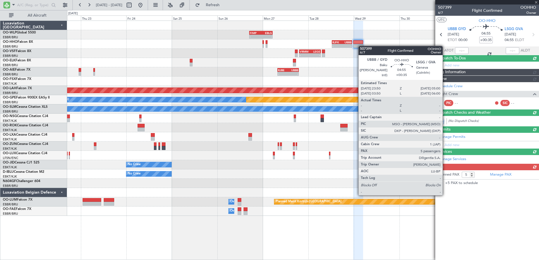
scroll to position [0, 0]
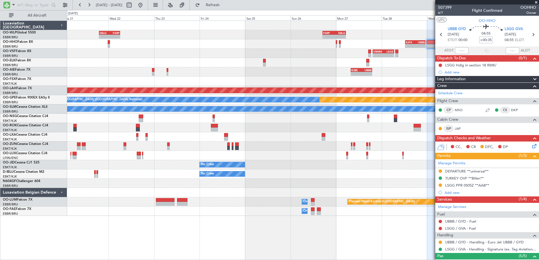
click at [294, 66] on div at bounding box center [302, 62] width 471 height 9
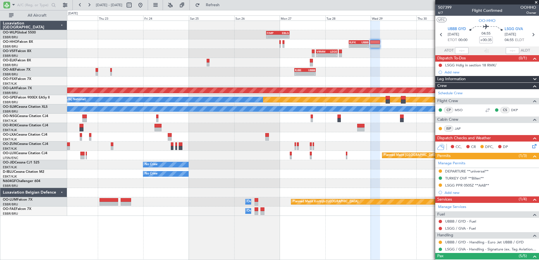
click at [328, 72] on div "- - RJBE 07:45 Z UBBB 19:00 Z" at bounding box center [302, 71] width 471 height 9
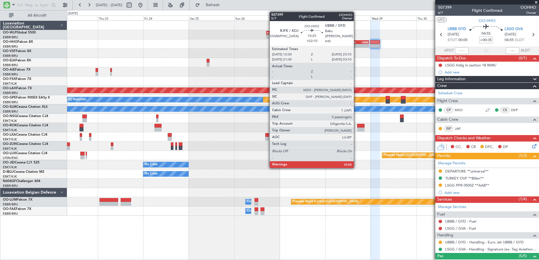
click at [356, 44] on div "- -" at bounding box center [358, 46] width 20 height 4
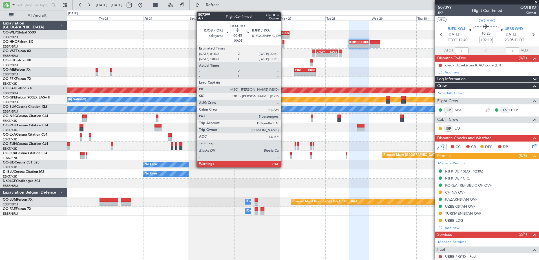
click at [283, 45] on div at bounding box center [283, 46] width 2 height 4
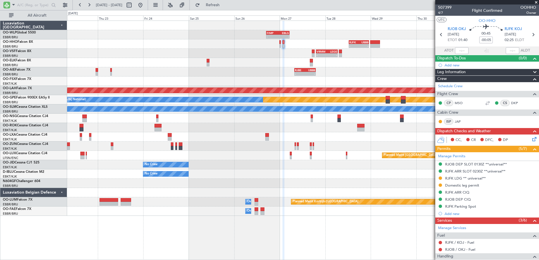
scroll to position [113, 0]
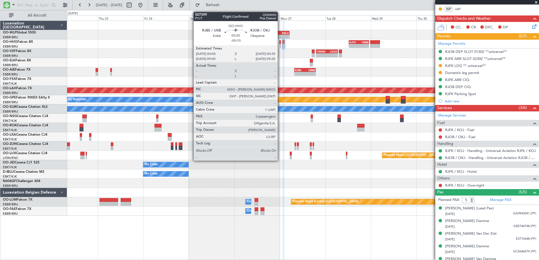
click at [280, 46] on div at bounding box center [279, 46] width 1 height 4
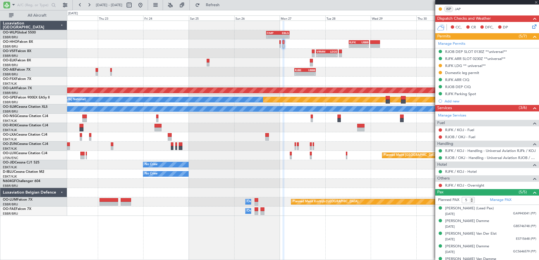
type input "-00:10"
type input "0"
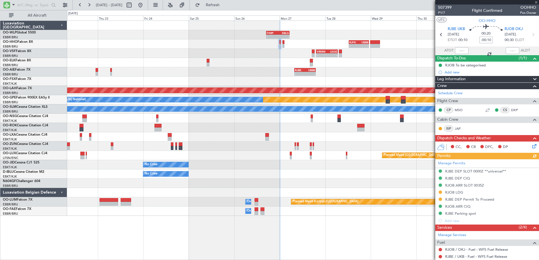
scroll to position [50, 0]
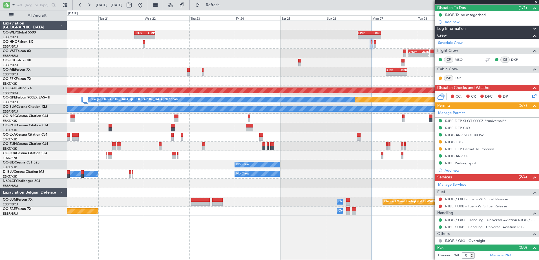
click at [332, 56] on div "- - VRMM 19:20 Z LEGE 06:40 Z" at bounding box center [302, 53] width 471 height 9
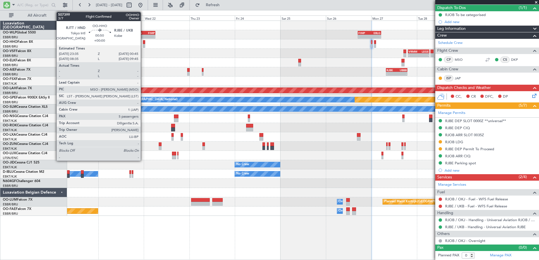
click at [143, 42] on div at bounding box center [144, 42] width 2 height 4
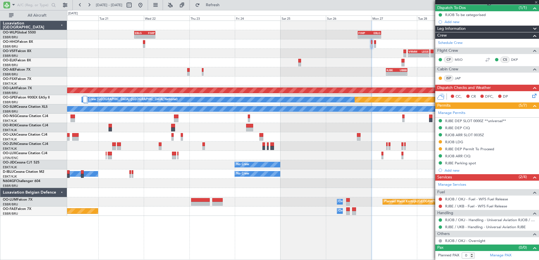
type input "5"
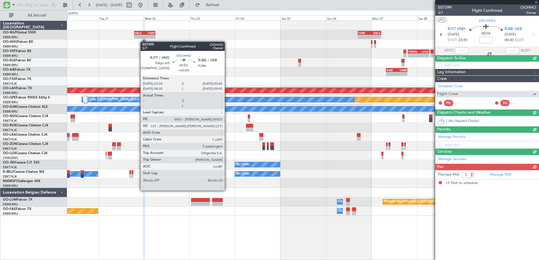
scroll to position [0, 0]
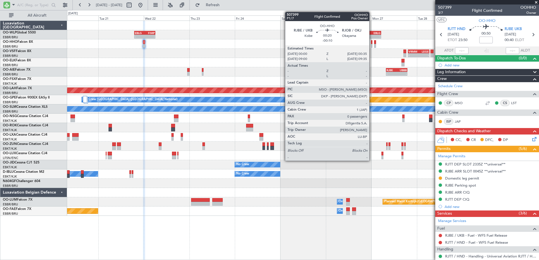
click at [372, 45] on div at bounding box center [371, 46] width 1 height 4
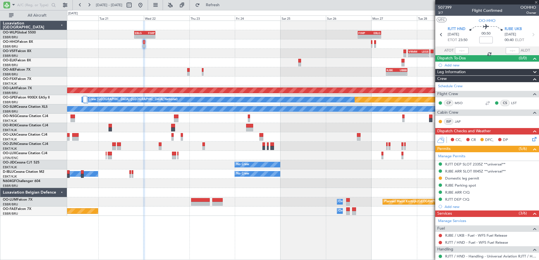
type input "-00:10"
type input "0"
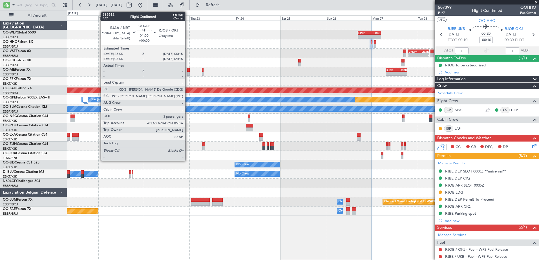
click at [188, 74] on div at bounding box center [188, 74] width 3 height 4
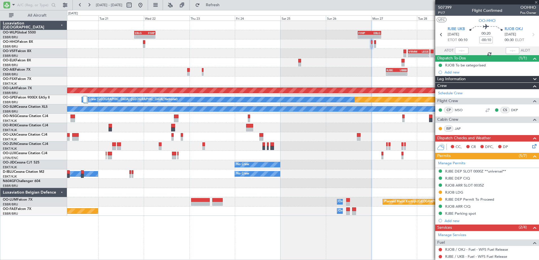
type input "3"
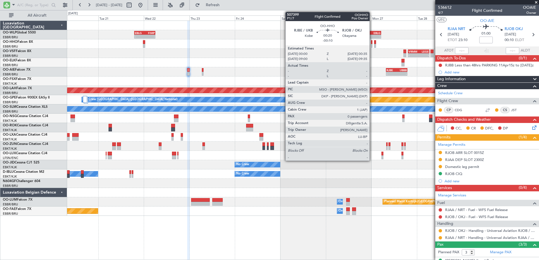
click at [372, 46] on div at bounding box center [371, 46] width 1 height 4
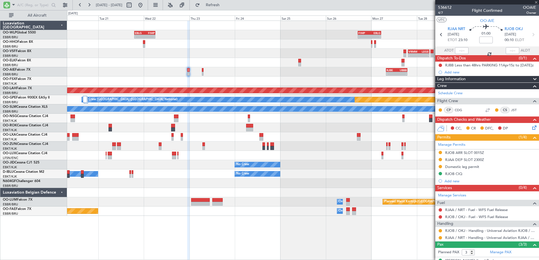
type input "-00:10"
type input "0"
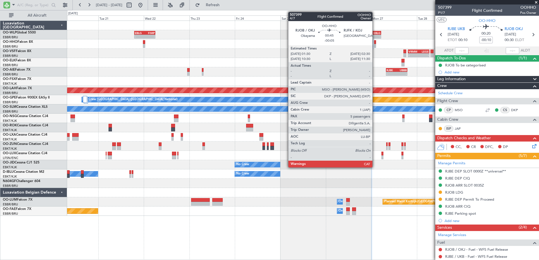
click at [375, 45] on div at bounding box center [375, 46] width 2 height 4
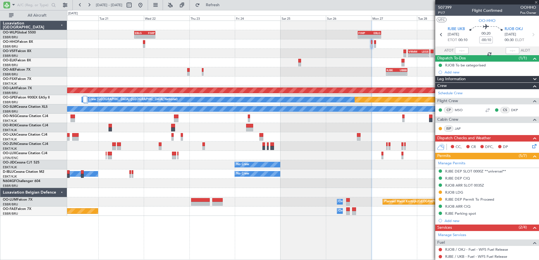
type input "-00:05"
type input "5"
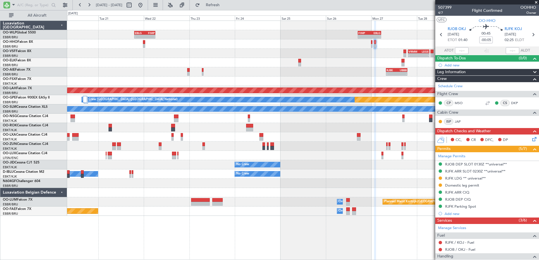
click at [403, 256] on div "- - EBLG 19:00 Z FIMP 06:10 Z - - FIMP 17:00 Z EBLG 05:10 Z - - RJFK 12:30 Z UB…" at bounding box center [303, 141] width 472 height 240
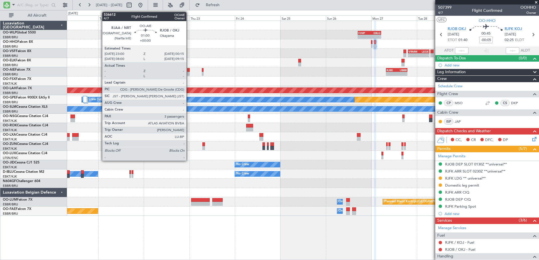
click at [189, 72] on div at bounding box center [188, 74] width 3 height 4
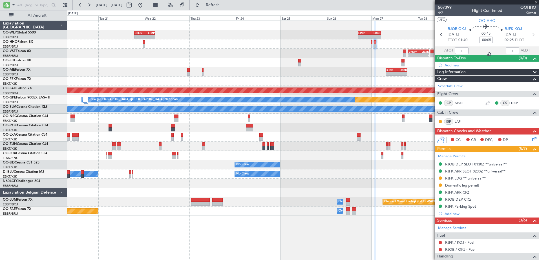
type input "3"
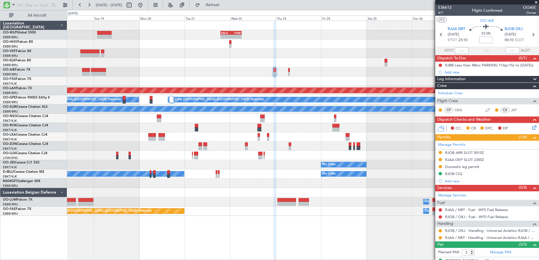
click at [226, 72] on div "- - EBLG 19:00 Z FIMP 06:10 Z - - FIMP 17:00 Z EBLG 05:10 Z - - RJFK 12:30 Z UB…" at bounding box center [302, 118] width 471 height 195
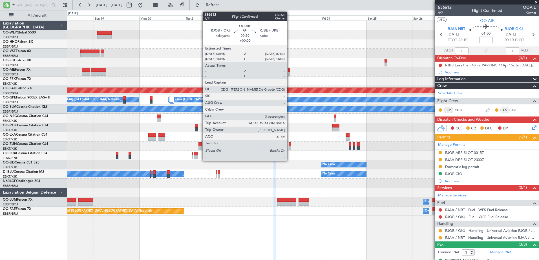
click at [289, 73] on div at bounding box center [289, 74] width 2 height 4
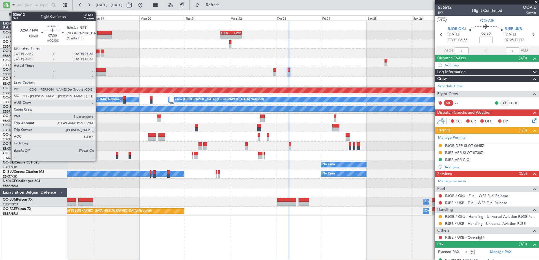
click at [98, 73] on div at bounding box center [98, 74] width 15 height 4
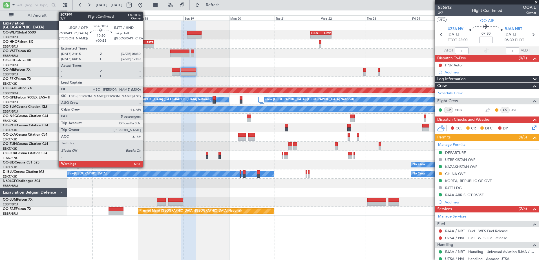
click at [145, 45] on div "-" at bounding box center [148, 45] width 10 height 3
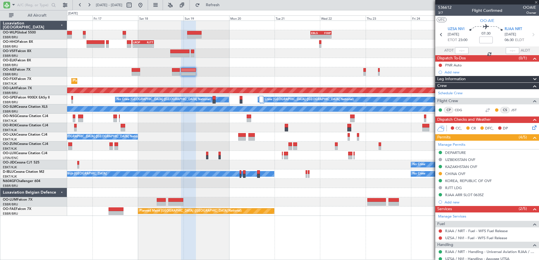
type input "+00:55"
type input "5"
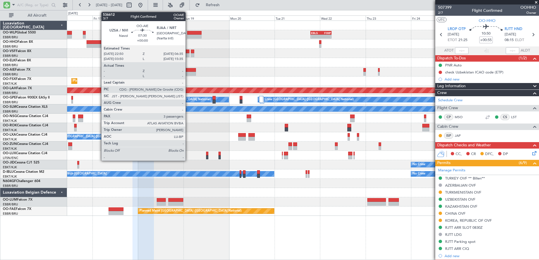
click at [188, 73] on div at bounding box center [188, 74] width 15 height 4
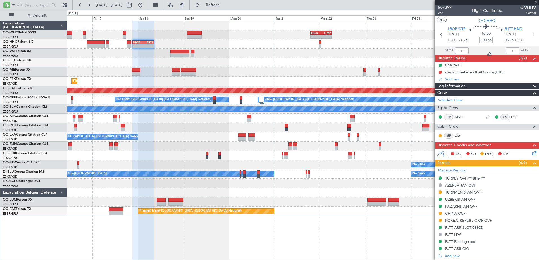
type input "3"
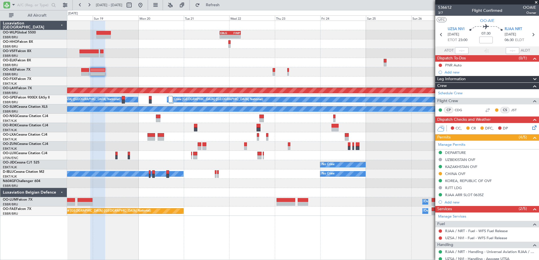
click at [220, 72] on div "- - EBLG 19:00 Z FIMP 06:10 Z - - FIMP 17:00 Z EBLG 05:10 Z - - RJFK 12:30 Z UB…" at bounding box center [302, 118] width 471 height 195
click at [448, 189] on div "RJTT LDG" at bounding box center [453, 188] width 17 height 5
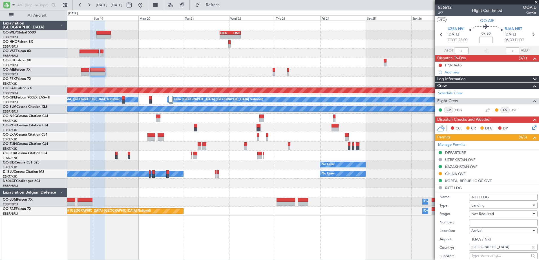
click at [480, 196] on input "RJTT LDG" at bounding box center [503, 197] width 68 height 7
type input "RJAA LDG"
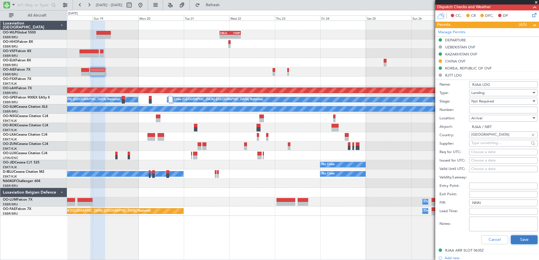
click at [523, 238] on button "Save" at bounding box center [523, 240] width 27 height 9
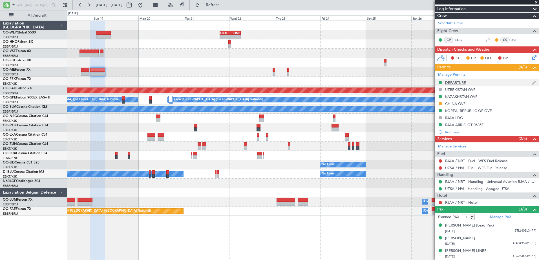
scroll to position [19, 0]
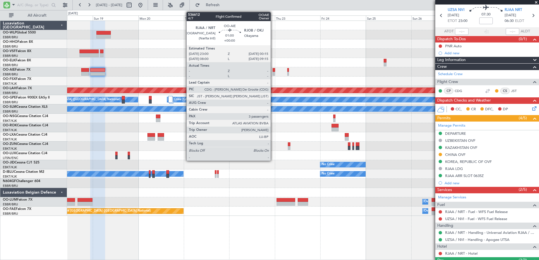
click at [273, 71] on div at bounding box center [273, 70] width 3 height 4
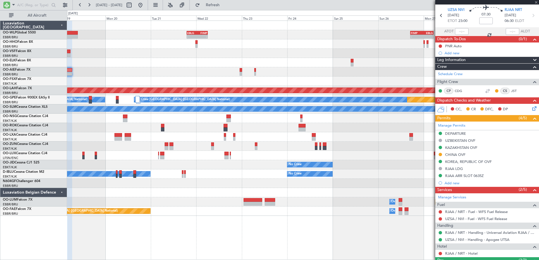
scroll to position [0, 0]
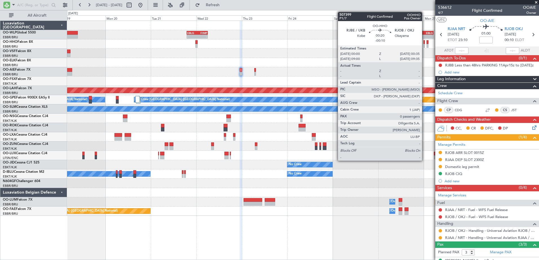
click at [424, 45] on div at bounding box center [423, 46] width 1 height 4
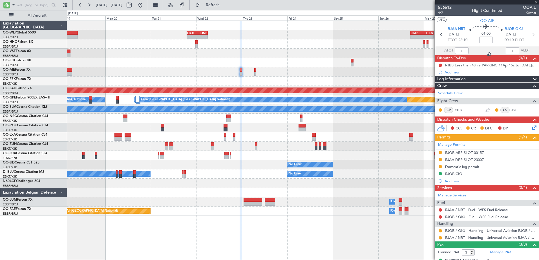
type input "-00:10"
type input "0"
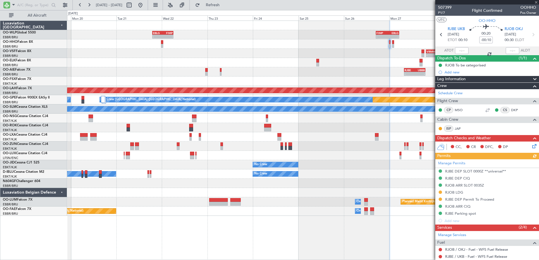
click at [283, 61] on div at bounding box center [302, 62] width 471 height 9
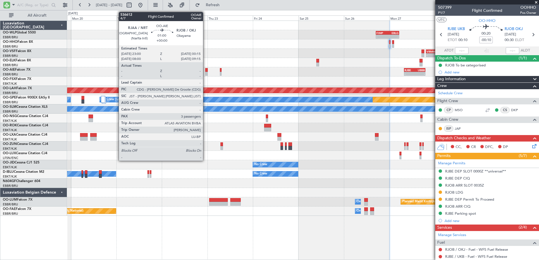
click at [205, 72] on div at bounding box center [206, 70] width 3 height 4
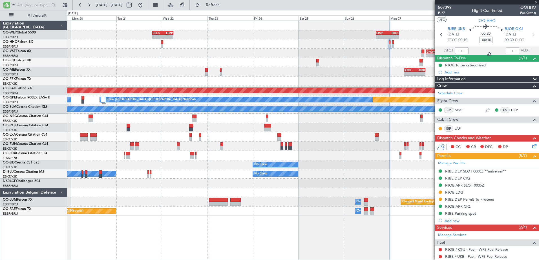
type input "3"
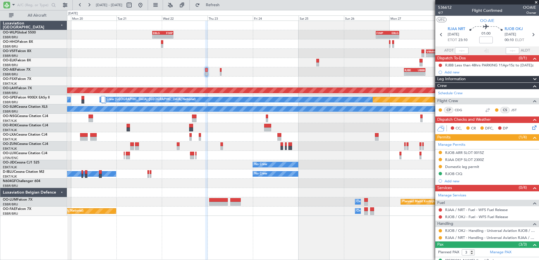
click at [452, 183] on div "Add new" at bounding box center [490, 181] width 92 height 5
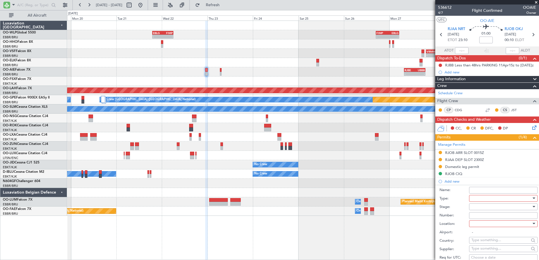
click at [498, 199] on div at bounding box center [501, 198] width 60 height 8
click at [509, 234] on span "Landing" at bounding box center [500, 232] width 59 height 8
click at [504, 226] on div at bounding box center [501, 224] width 60 height 8
click at [507, 252] on span "Arrival" at bounding box center [500, 252] width 59 height 8
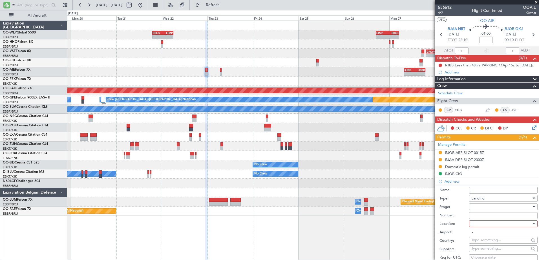
type input "RJOB / OKJ"
click at [497, 208] on div at bounding box center [501, 207] width 60 height 8
click at [492, 242] on span "Requested" at bounding box center [500, 243] width 59 height 8
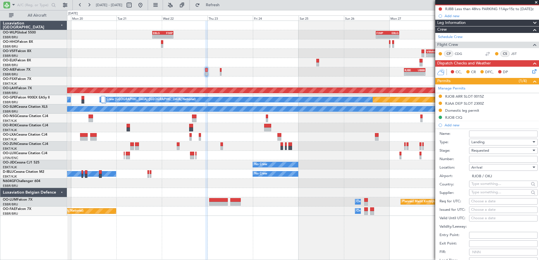
scroll to position [113, 0]
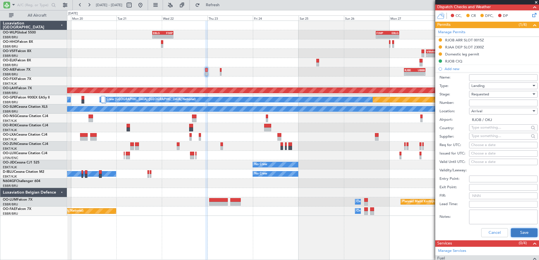
click at [520, 233] on button "Save" at bounding box center [523, 232] width 27 height 9
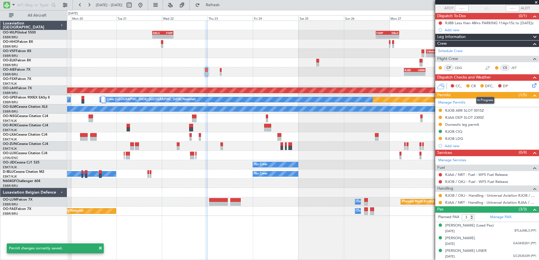
scroll to position [0, 0]
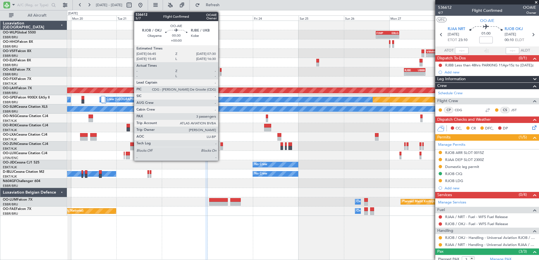
click at [221, 75] on div at bounding box center [221, 74] width 2 height 4
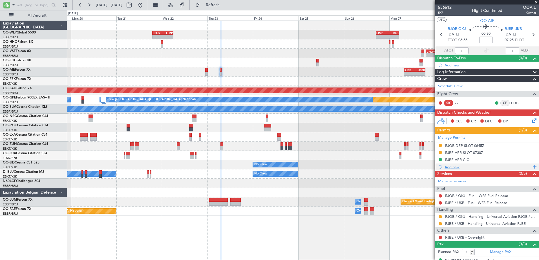
click at [451, 167] on div "Add new" at bounding box center [487, 167] width 86 height 5
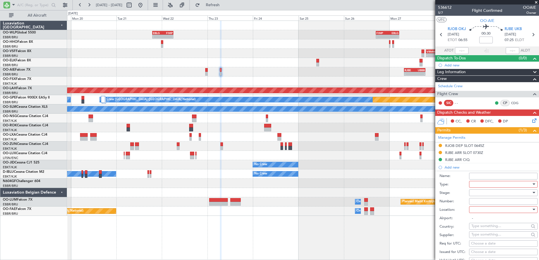
click at [486, 186] on div at bounding box center [501, 184] width 60 height 8
click at [493, 245] on span "Landing" at bounding box center [500, 246] width 59 height 8
click at [477, 211] on div at bounding box center [501, 210] width 60 height 8
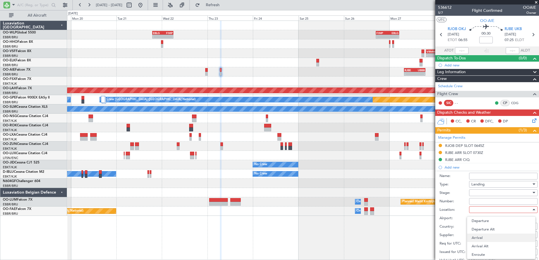
click at [483, 236] on span "Arrival" at bounding box center [500, 238] width 59 height 8
type input "RJBE / UKB"
click at [479, 194] on div at bounding box center [501, 193] width 60 height 8
click at [490, 227] on span "Requested" at bounding box center [500, 229] width 59 height 8
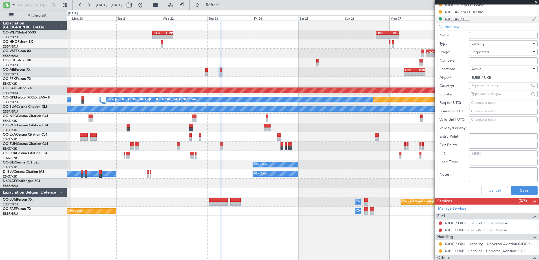
scroll to position [169, 0]
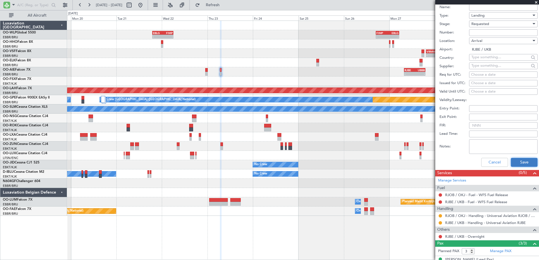
click at [519, 161] on button "Save" at bounding box center [523, 162] width 27 height 9
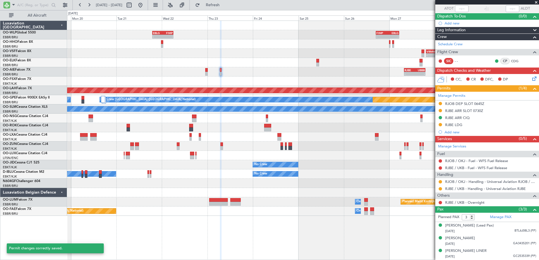
scroll to position [47, 0]
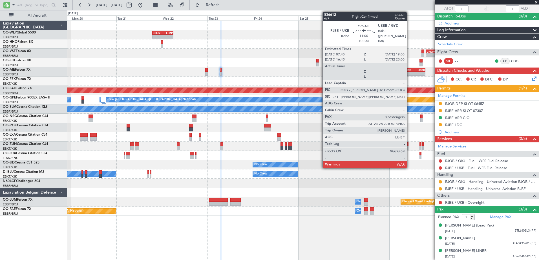
click at [409, 70] on div "RJBE" at bounding box center [409, 69] width 10 height 3
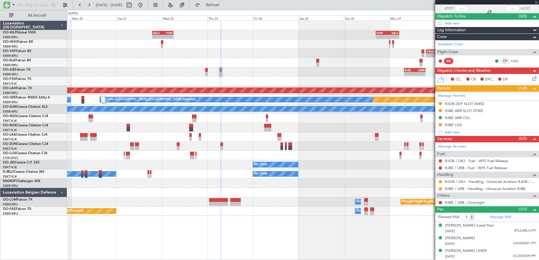
scroll to position [0, 0]
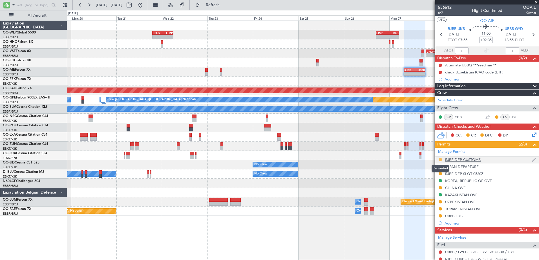
click at [440, 160] on button at bounding box center [439, 159] width 3 height 3
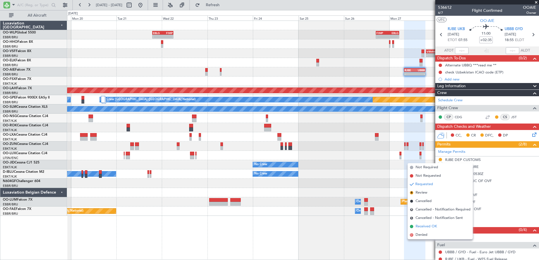
click at [426, 227] on span "Received OK" at bounding box center [425, 227] width 21 height 6
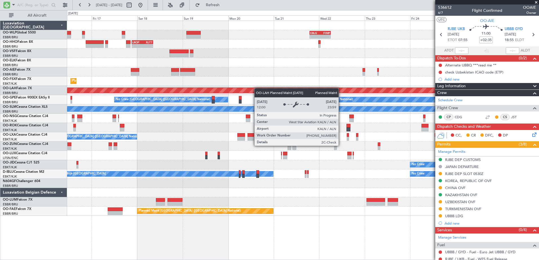
click at [315, 91] on div "- - EBLG 19:00 Z FIMP 06:10 Z - - FIMP 17:00 Z EBLG 05:10 Z - - LROP 21:15 Z RJ…" at bounding box center [302, 118] width 471 height 195
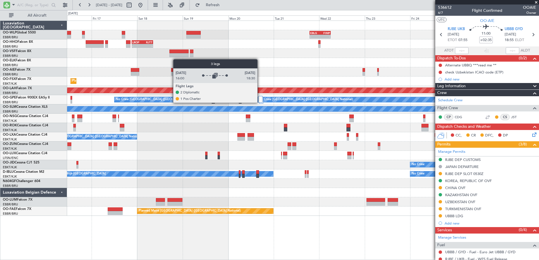
click at [260, 103] on div at bounding box center [260, 99] width 4 height 7
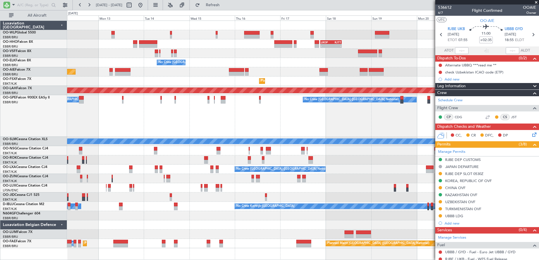
click at [354, 118] on div "Planned Maint Nurnberg No Crew [GEOGRAPHIC_DATA] (Brussels National) No Crew [G…" at bounding box center [302, 116] width 471 height 42
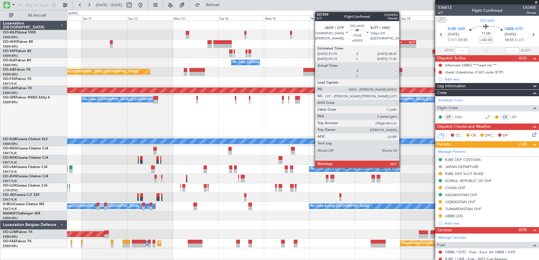
click at [403, 43] on div "LROP" at bounding box center [400, 42] width 10 height 3
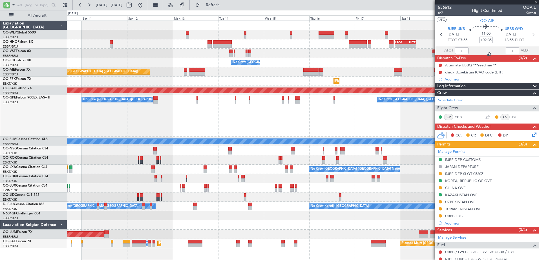
type input "+00:55"
type input "5"
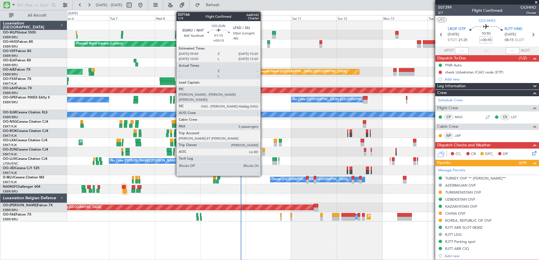
click at [263, 153] on div at bounding box center [263, 154] width 3 height 4
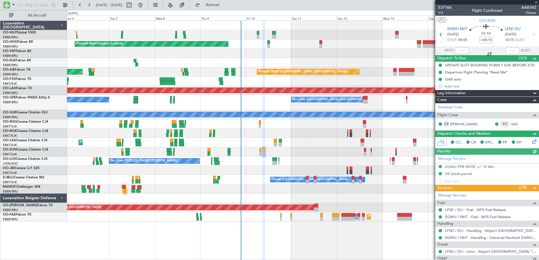
scroll to position [123, 0]
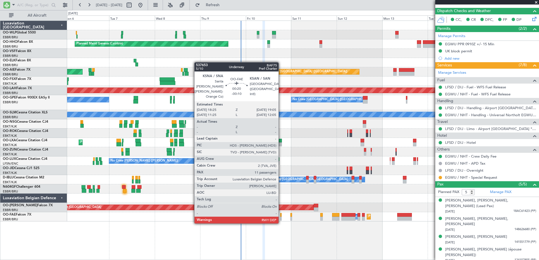
click at [281, 218] on div at bounding box center [280, 219] width 1 height 4
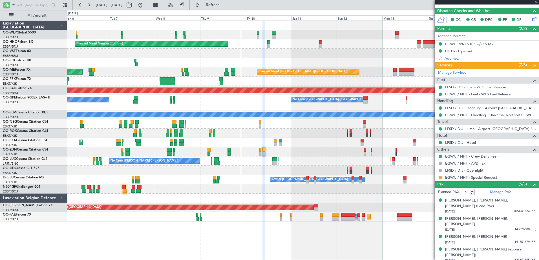
type input "-00:10"
type input "11"
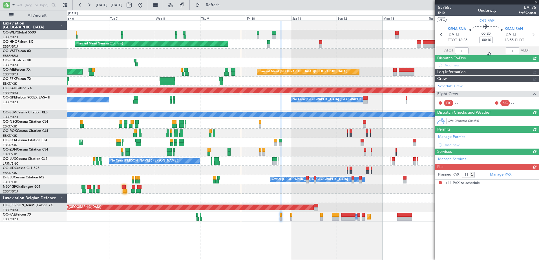
scroll to position [0, 0]
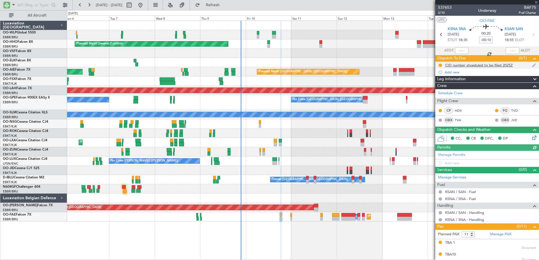
click at [483, 66] on div "CID number shceduled to be filed 2025Z" at bounding box center [479, 65] width 68 height 5
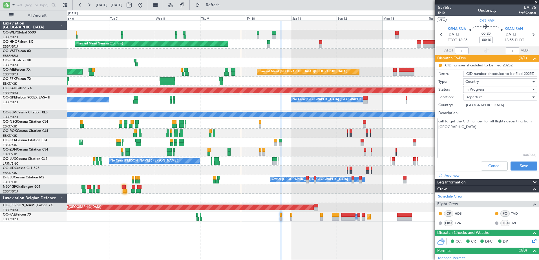
click at [442, 131] on textarea "call to get the CID number for all flights departing from US" at bounding box center [487, 138] width 100 height 40
type textarea "call to get the CID number for all flights departing from US 733"
click at [482, 89] on span "In Progress" at bounding box center [474, 89] width 19 height 5
click at [504, 118] on span "Completed" at bounding box center [497, 118] width 66 height 8
click at [521, 168] on button "Save" at bounding box center [523, 166] width 27 height 9
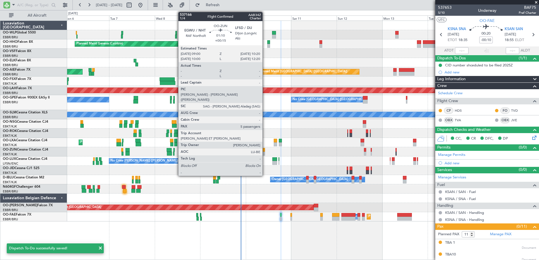
click at [265, 154] on div at bounding box center [263, 154] width 3 height 4
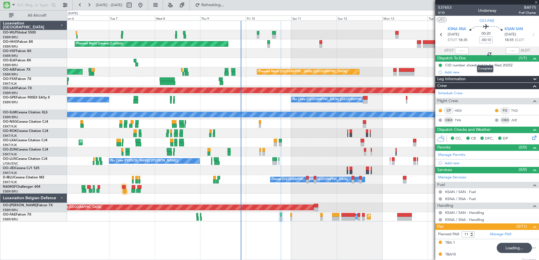
type input "+00:15"
type input "5"
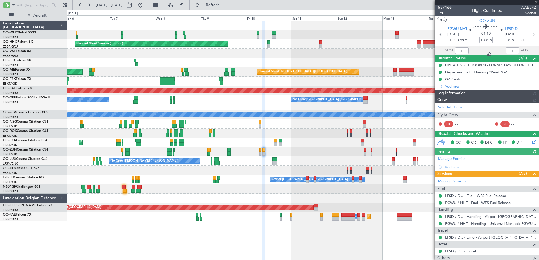
type input "-00:10"
type input "11"
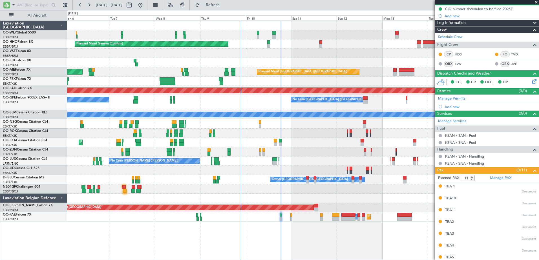
scroll to position [109, 0]
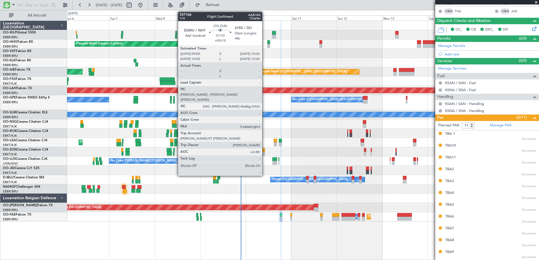
click at [265, 153] on div at bounding box center [263, 154] width 3 height 4
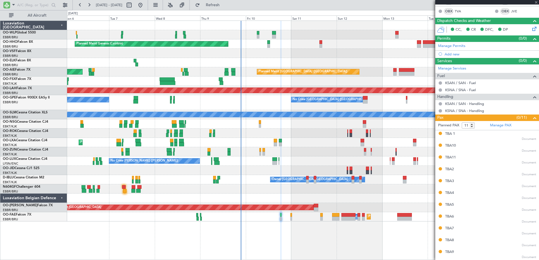
type input "+00:15"
type input "5"
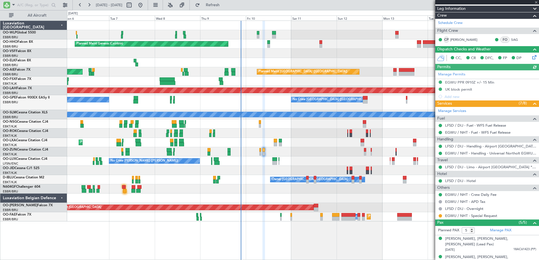
scroll to position [113, 0]
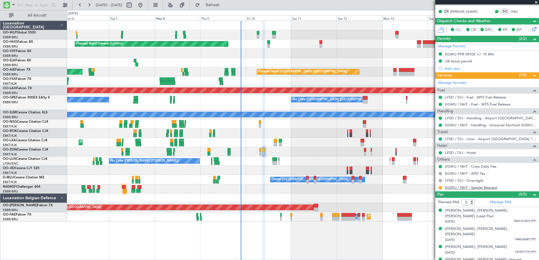
click at [483, 187] on link "EGWU / NHT - Special Request" at bounding box center [471, 187] width 52 height 5
click at [453, 188] on link "EGWU / NHT - Special Request" at bounding box center [471, 187] width 52 height 5
click at [439, 188] on button at bounding box center [439, 187] width 3 height 3
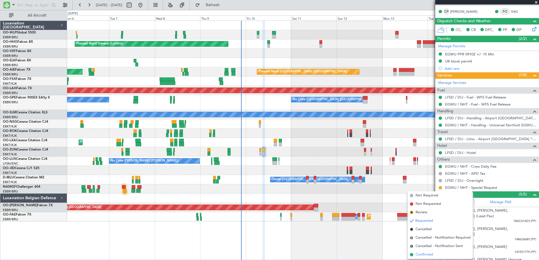
click at [430, 256] on span "Confirmed" at bounding box center [423, 255] width 17 height 6
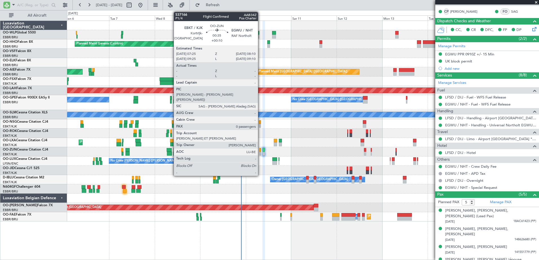
click at [260, 152] on div at bounding box center [260, 150] width 2 height 4
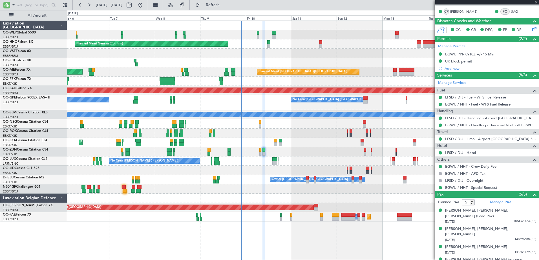
type input "+00:10"
type input "0"
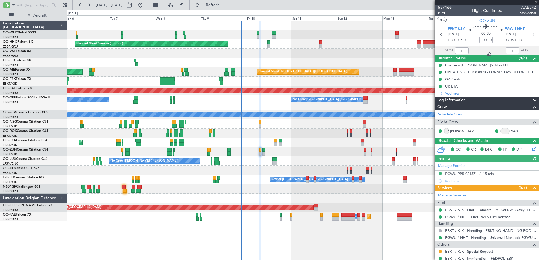
scroll to position [32, 0]
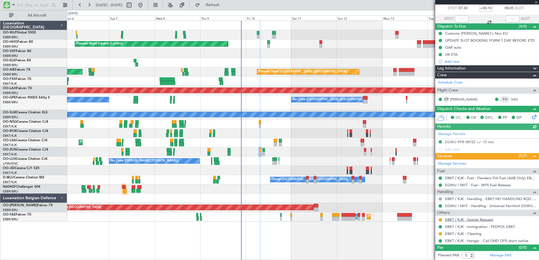
click at [478, 220] on link "EBKT / KJK - Special Request" at bounding box center [469, 219] width 48 height 5
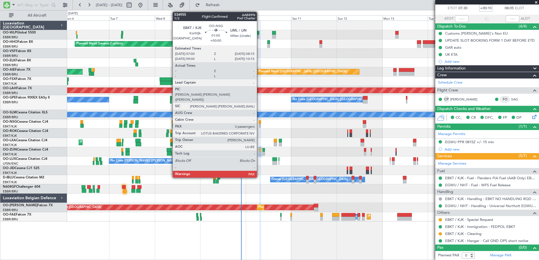
click at [259, 123] on div at bounding box center [260, 122] width 3 height 4
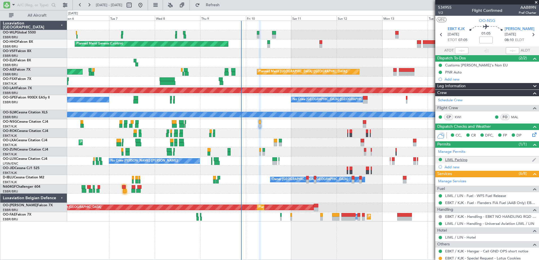
scroll to position [70, 0]
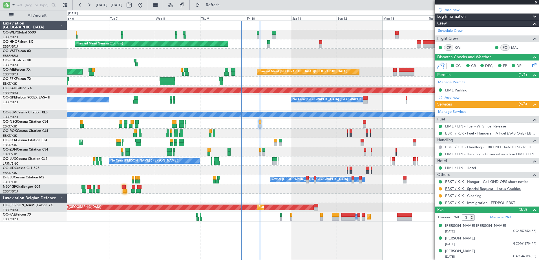
click at [480, 190] on link "EBKT / KJK - Special Request - Lotus Cookies" at bounding box center [482, 188] width 75 height 5
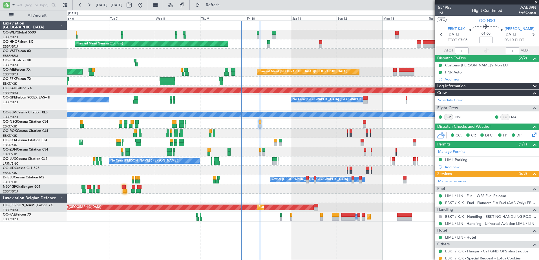
scroll to position [56, 0]
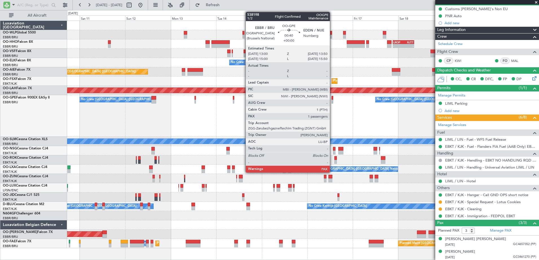
click at [332, 98] on div at bounding box center [332, 98] width 2 height 4
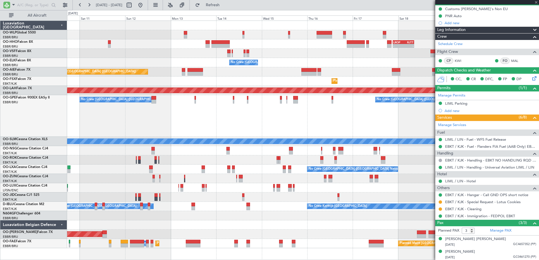
type input "1"
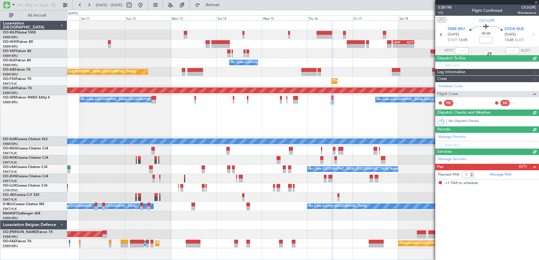
scroll to position [0, 0]
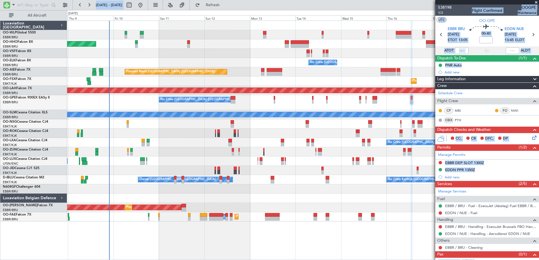
click at [299, 194] on div "- - EBLG 19:00 Z FIMP 06:10 Z Planned Maint Geneva (Cointrin) - - LROP 21:15 Z …" at bounding box center [302, 121] width 471 height 201
click at [303, 194] on div at bounding box center [302, 189] width 471 height 9
